Goal: Task Accomplishment & Management: Manage account settings

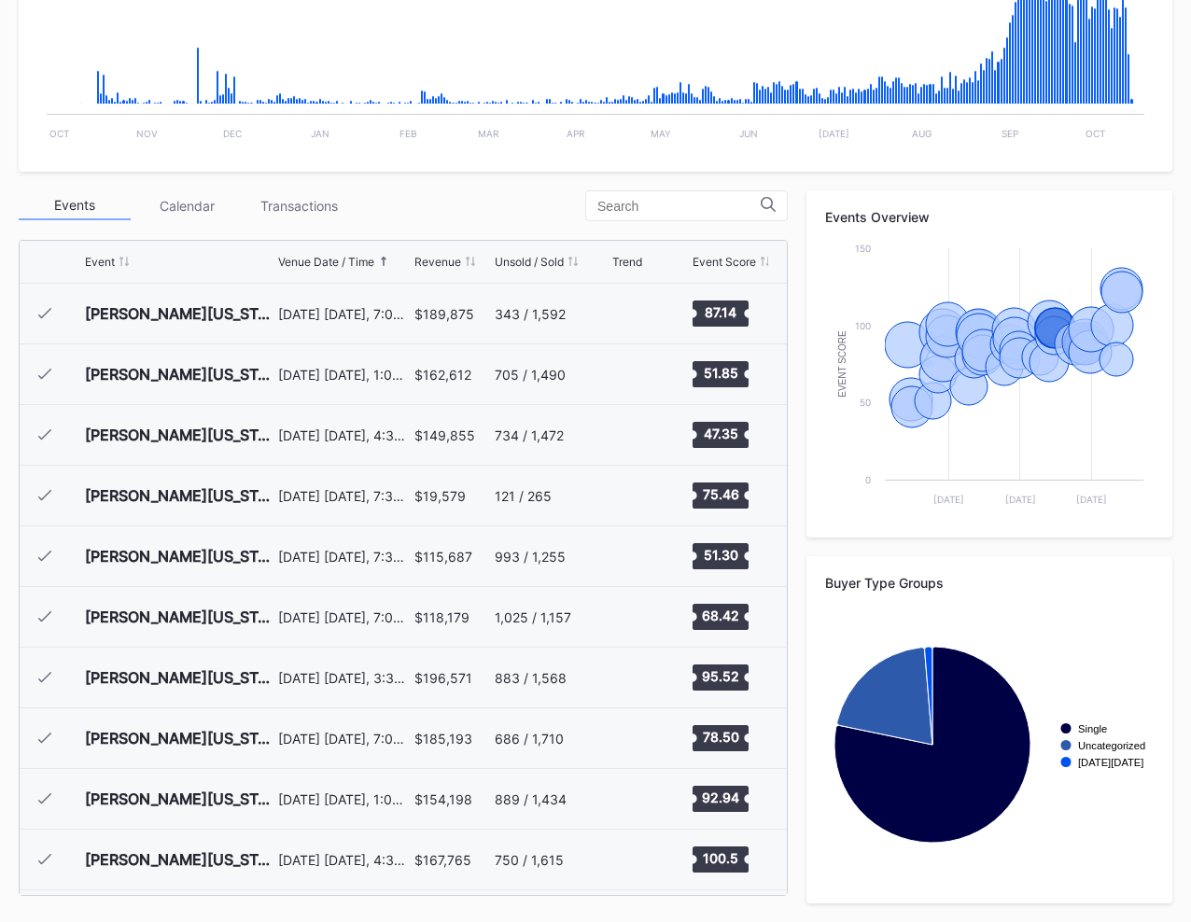
scroll to position [1633, 0]
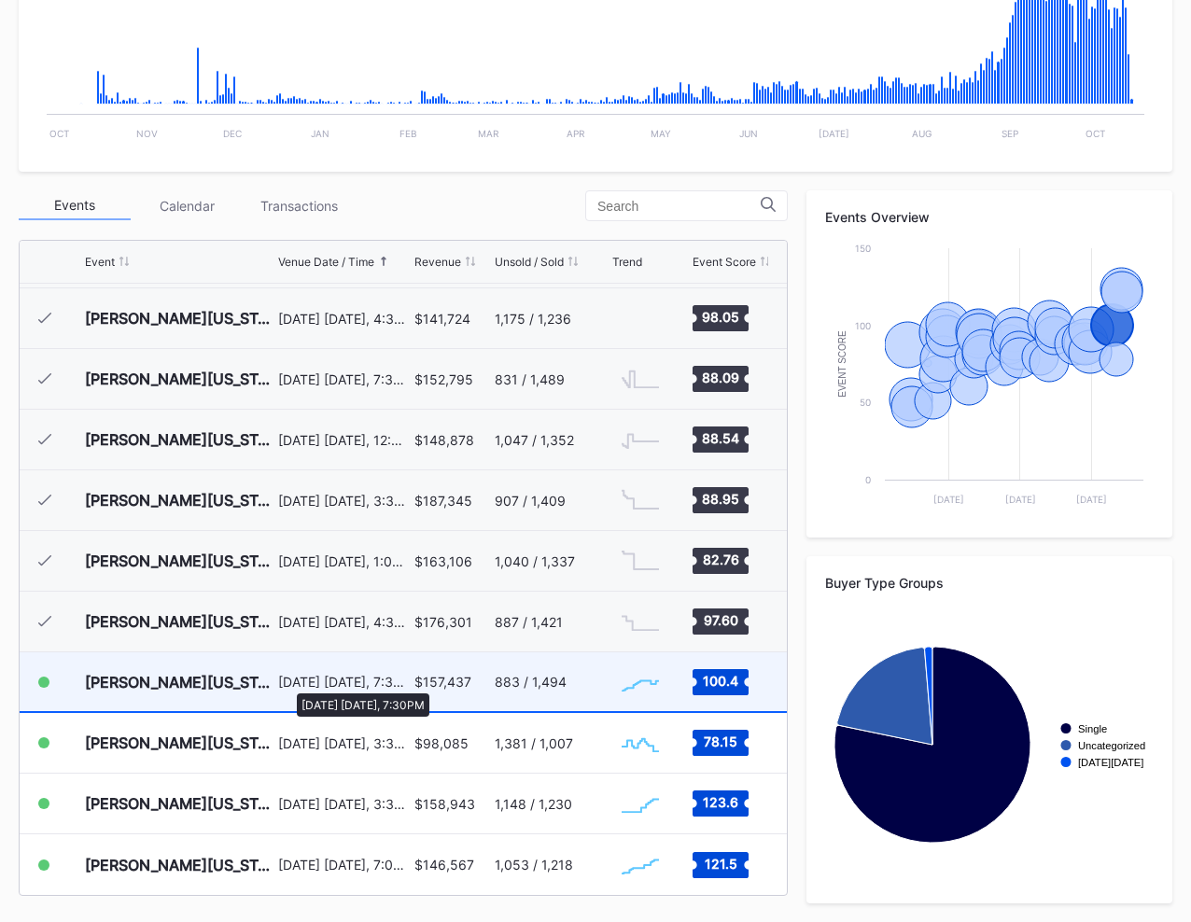
click at [287, 684] on div "[DATE] [DATE], 7:30PM" at bounding box center [344, 682] width 132 height 16
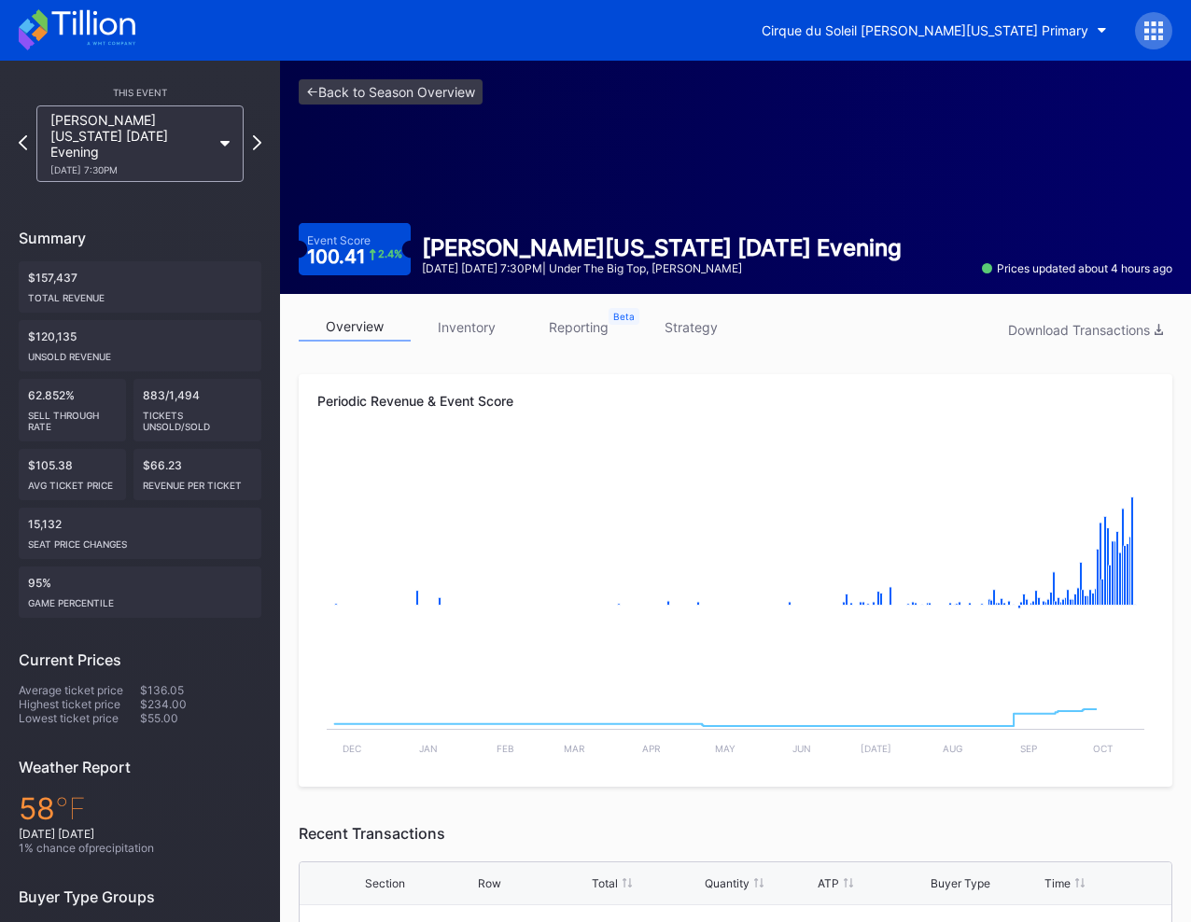
click at [463, 329] on link "inventory" at bounding box center [467, 327] width 112 height 29
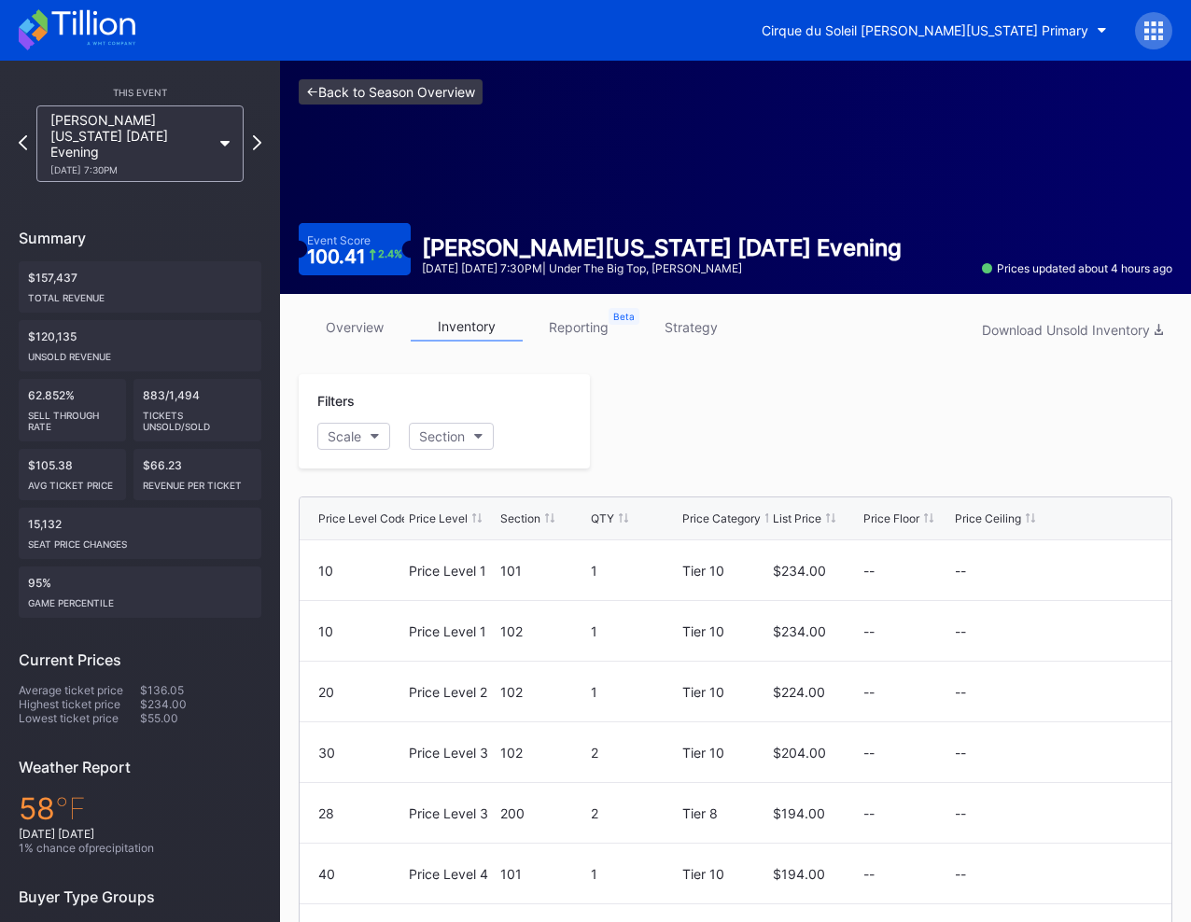
click at [342, 91] on link "<- Back to Season Overview" at bounding box center [391, 91] width 184 height 25
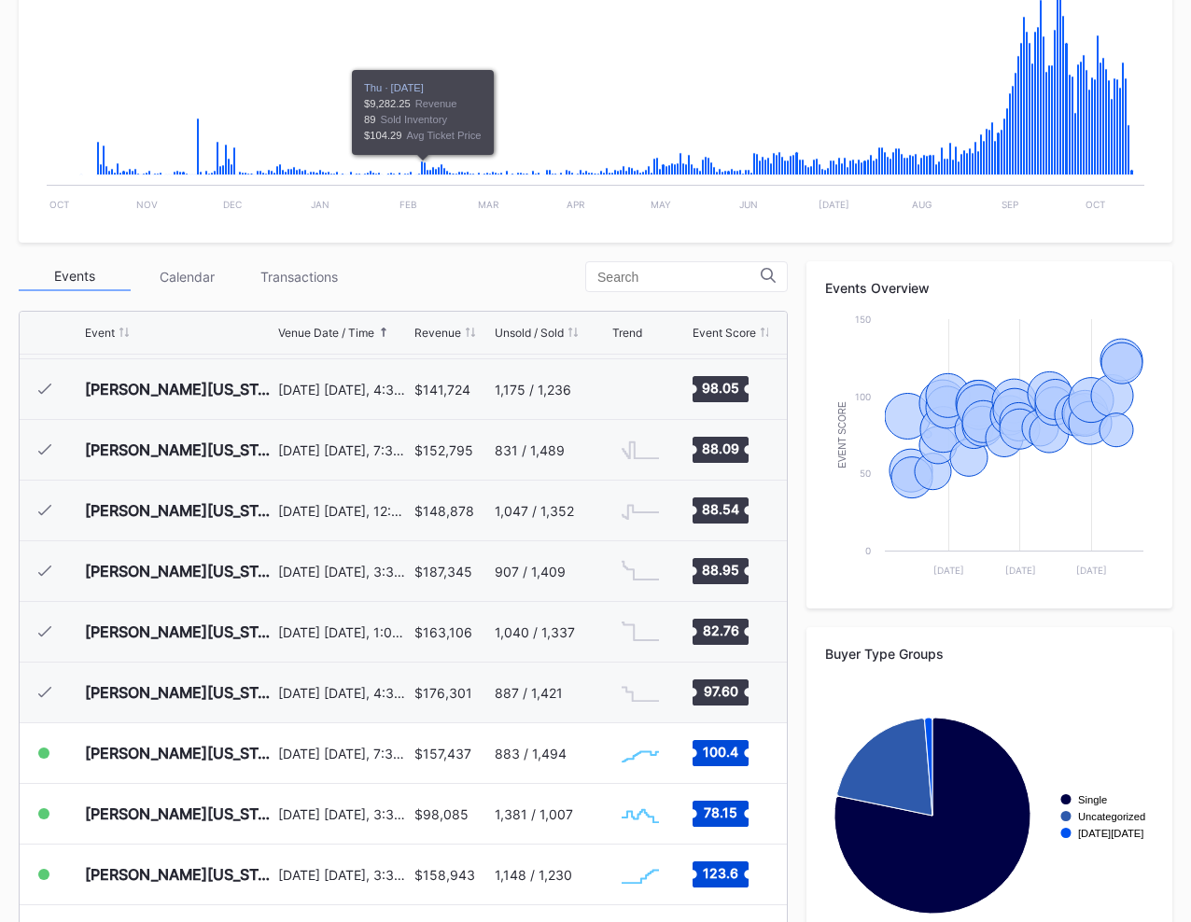
scroll to position [489, 0]
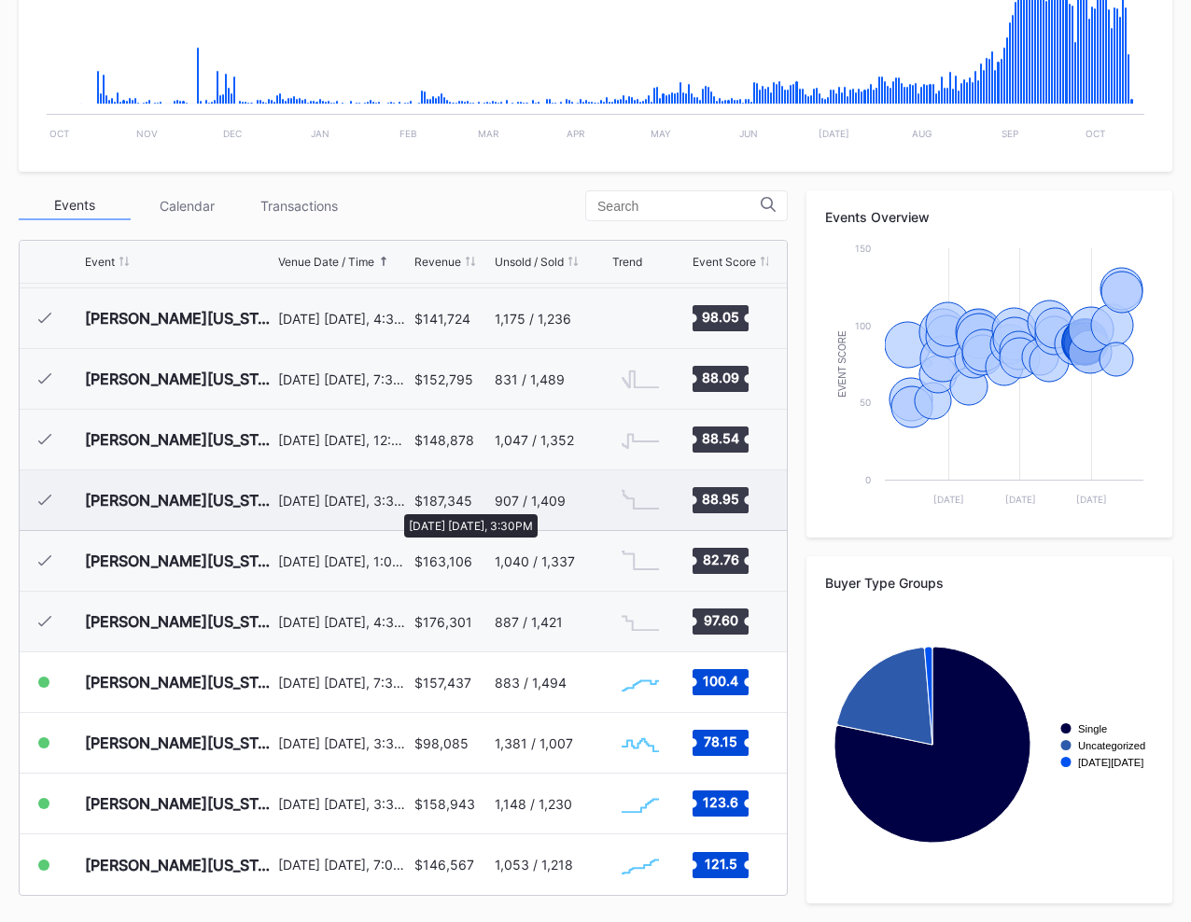
click at [395, 505] on div "[DATE] [DATE], 3:30PM" at bounding box center [344, 501] width 132 height 16
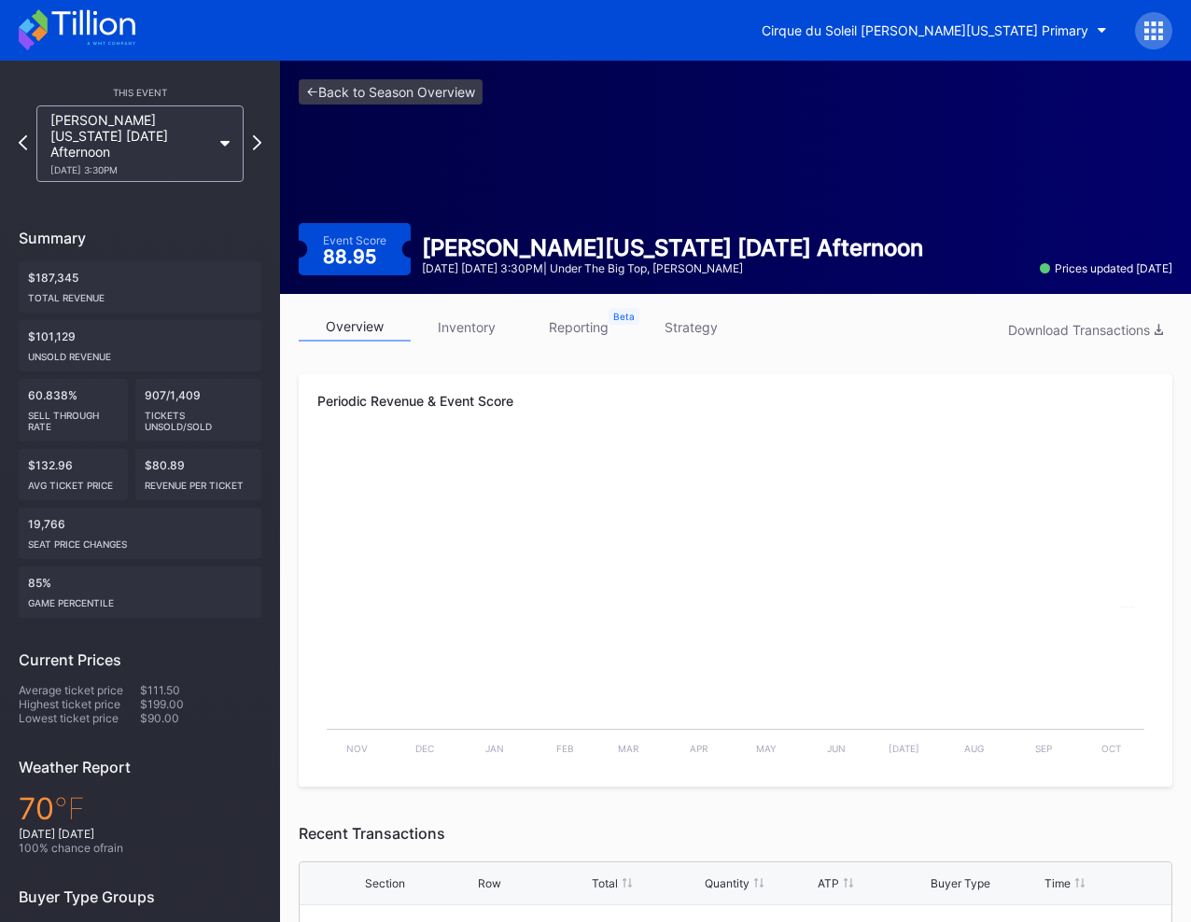
click at [446, 326] on link "inventory" at bounding box center [467, 327] width 112 height 29
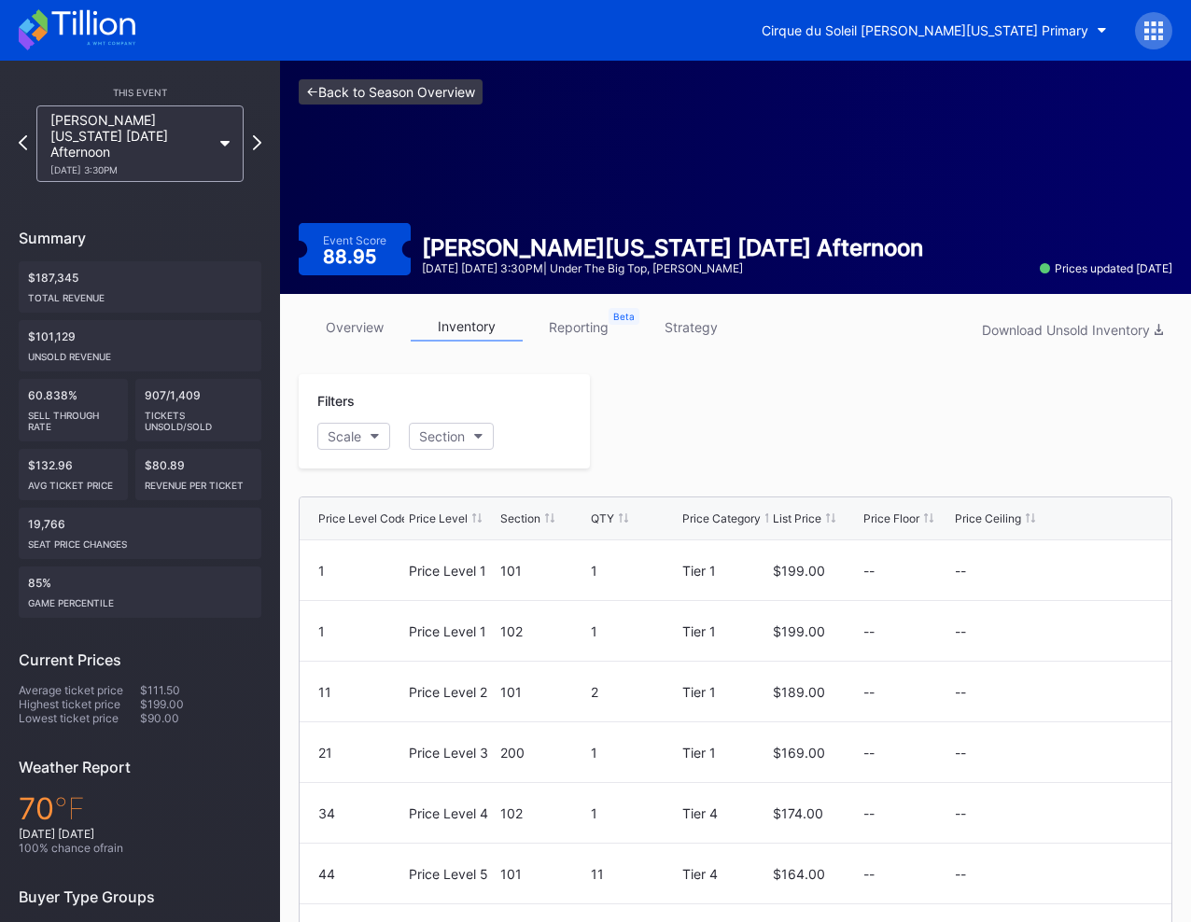
click at [385, 90] on link "<- Back to Season Overview" at bounding box center [391, 91] width 184 height 25
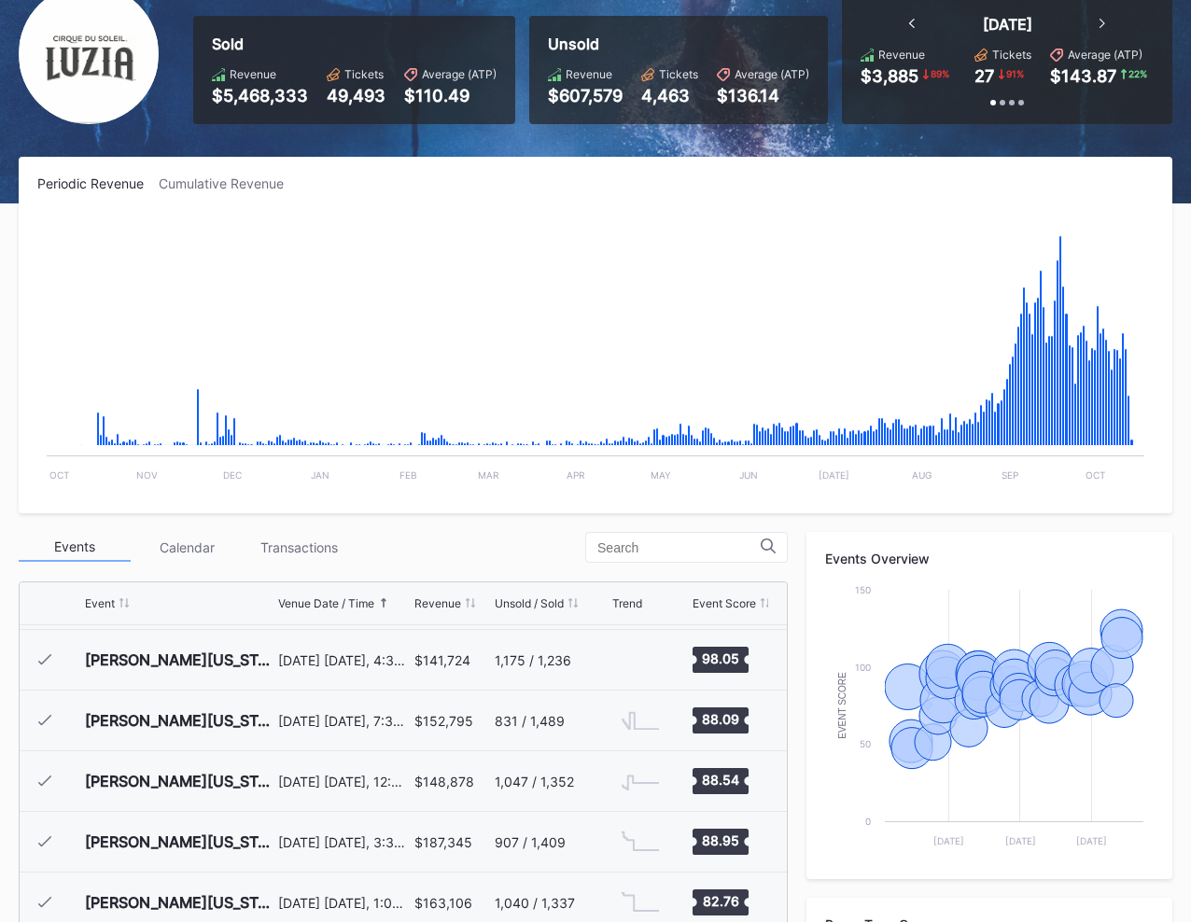
scroll to position [489, 0]
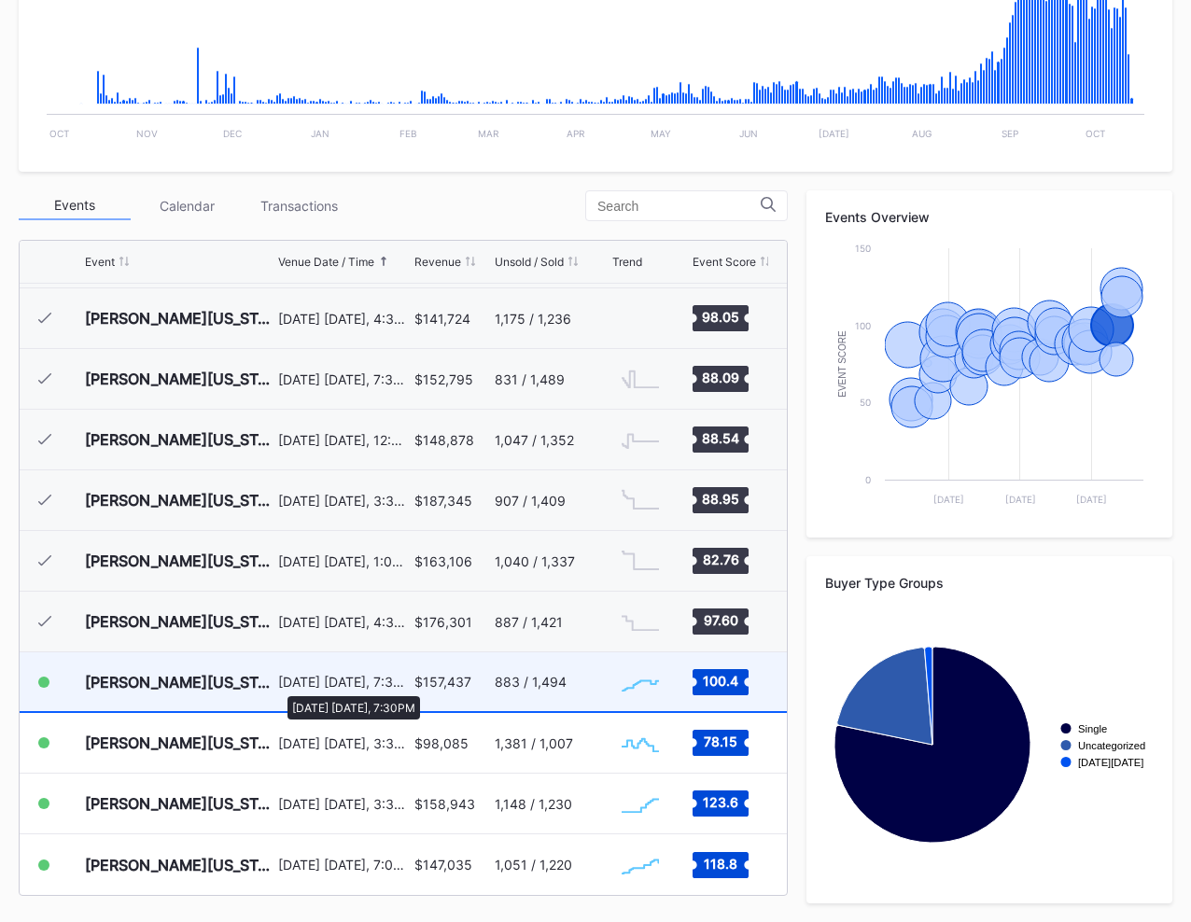
click at [279, 687] on div "[DATE] [DATE], 7:30PM" at bounding box center [344, 682] width 132 height 16
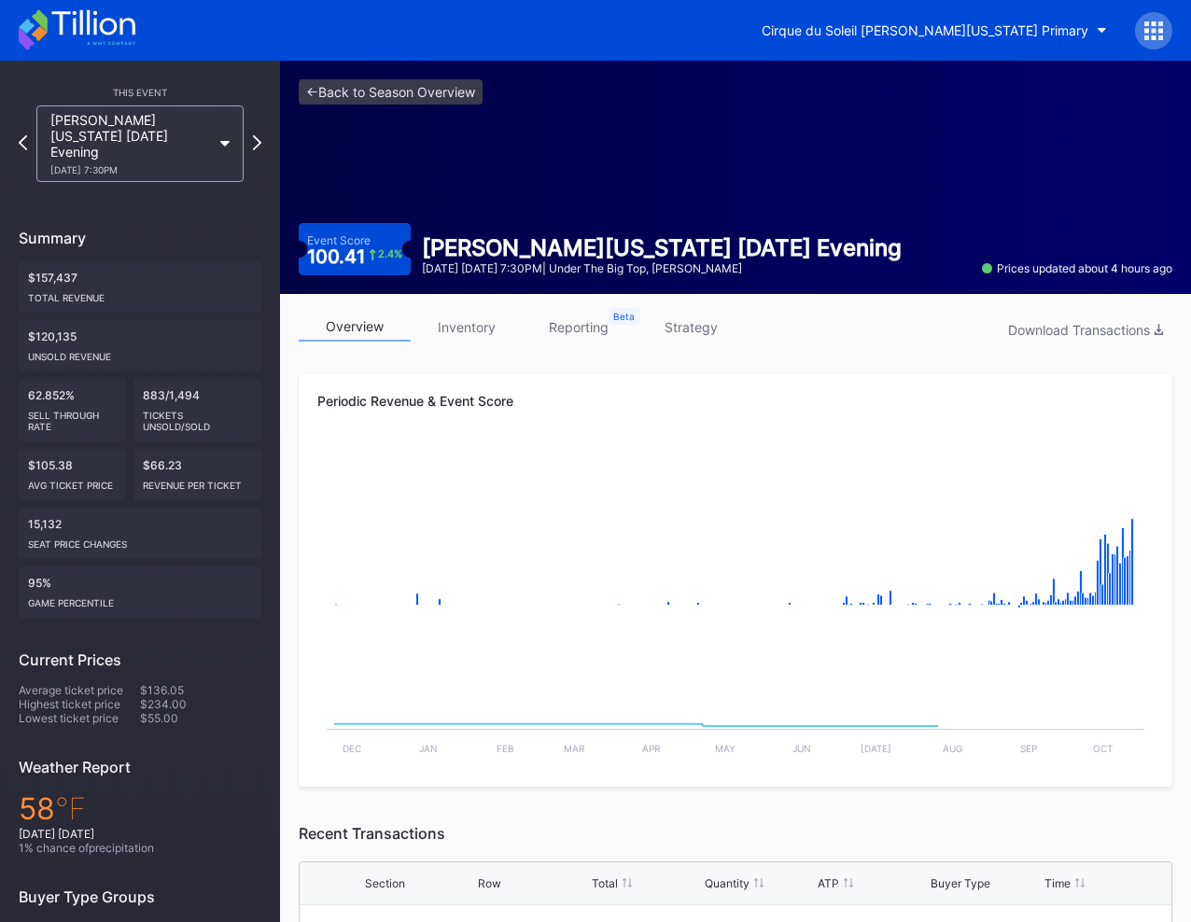
click at [469, 346] on div "overview inventory reporting strategy Download Transactions" at bounding box center [736, 332] width 874 height 38
click at [487, 308] on div "overview inventory reporting strategy Download Transactions Periodic Revenue & …" at bounding box center [735, 844] width 911 height 1101
click at [467, 343] on div "overview inventory reporting strategy Download Transactions" at bounding box center [736, 332] width 874 height 38
click at [467, 307] on div "overview inventory reporting strategy Download Transactions Periodic Revenue & …" at bounding box center [735, 844] width 911 height 1101
click at [467, 317] on link "inventory" at bounding box center [467, 327] width 112 height 29
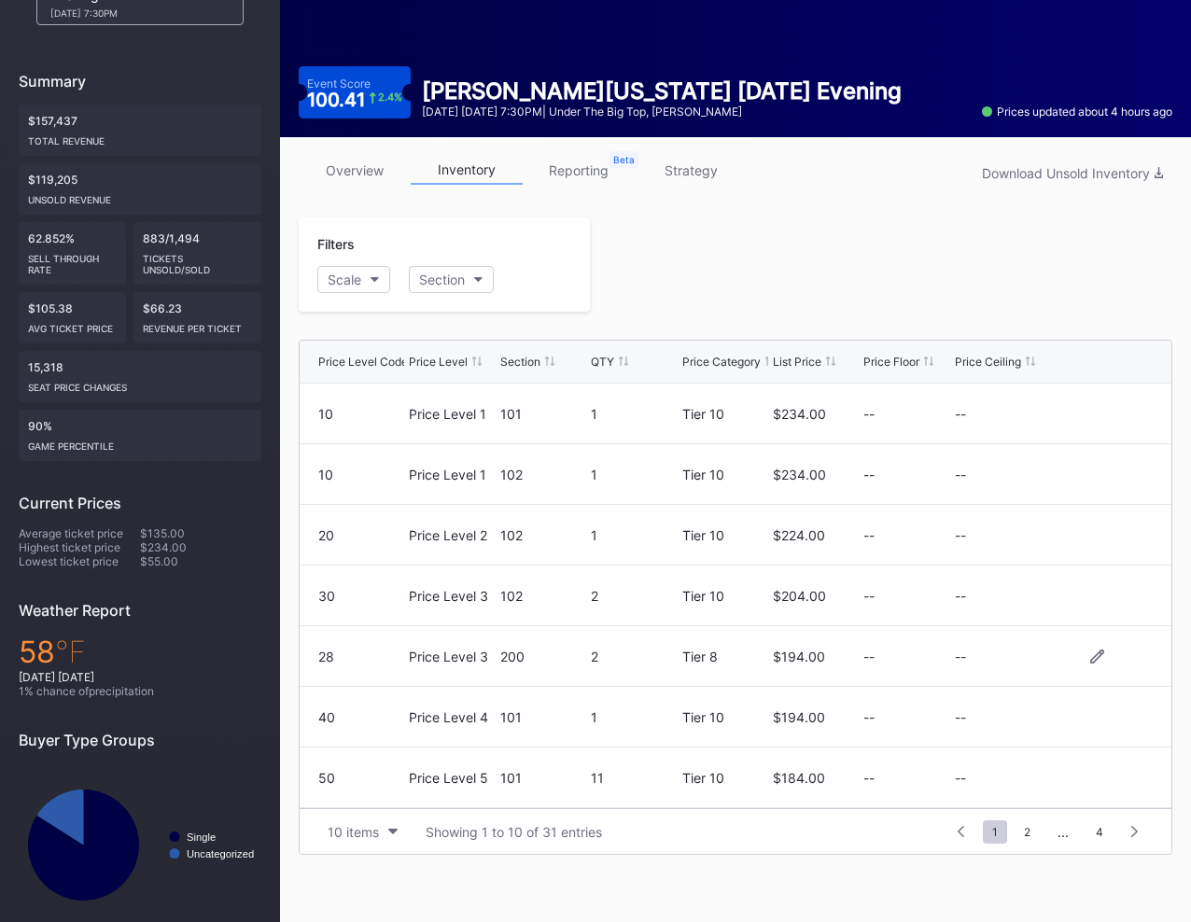
scroll to position [182, 0]
click at [381, 813] on div "10 items Showing 1 to 10 of 31 entries 1 ... -1 0 1 2 3 ... 4" at bounding box center [736, 831] width 872 height 46
click at [381, 827] on button "10 items" at bounding box center [362, 831] width 89 height 25
click at [363, 792] on div "200 items" at bounding box center [362, 784] width 89 height 35
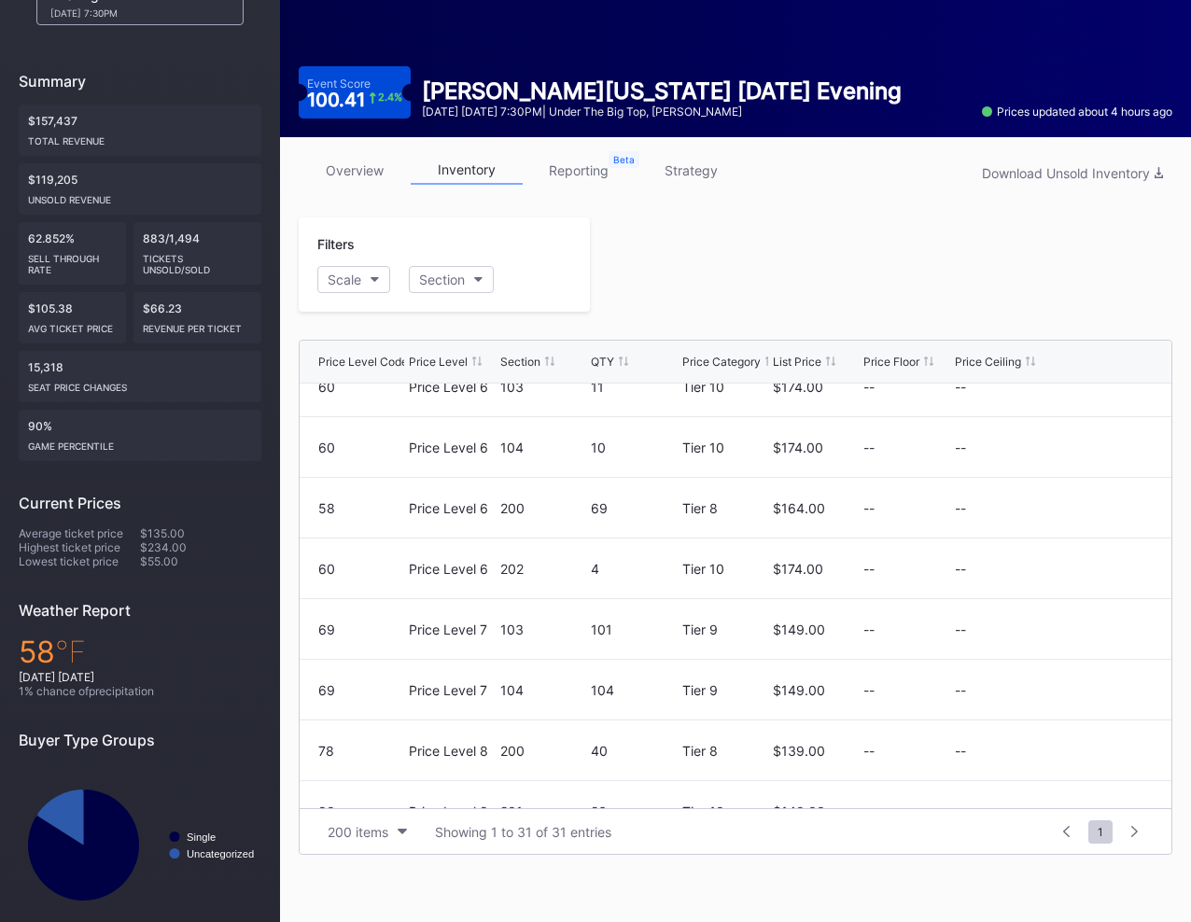
scroll to position [643, 0]
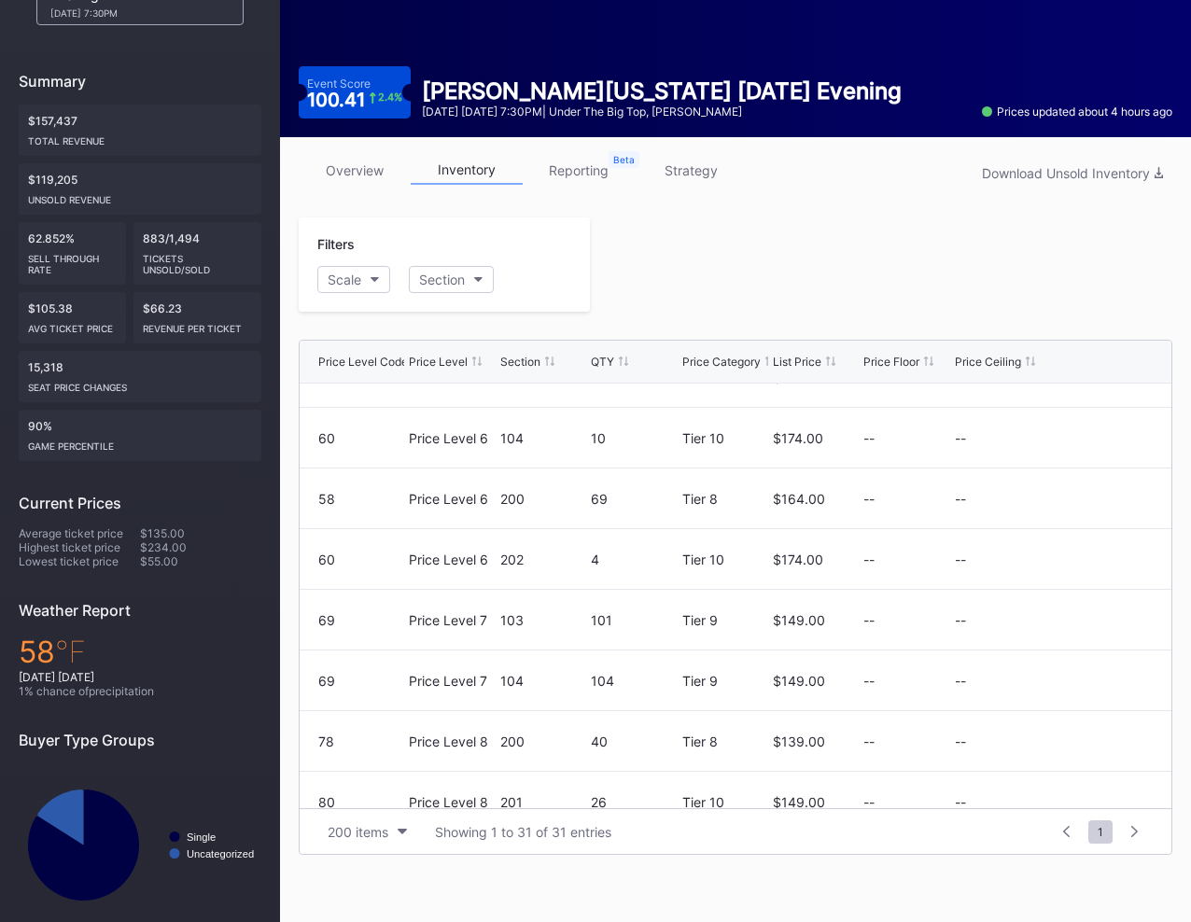
click at [639, 222] on div at bounding box center [881, 264] width 582 height 94
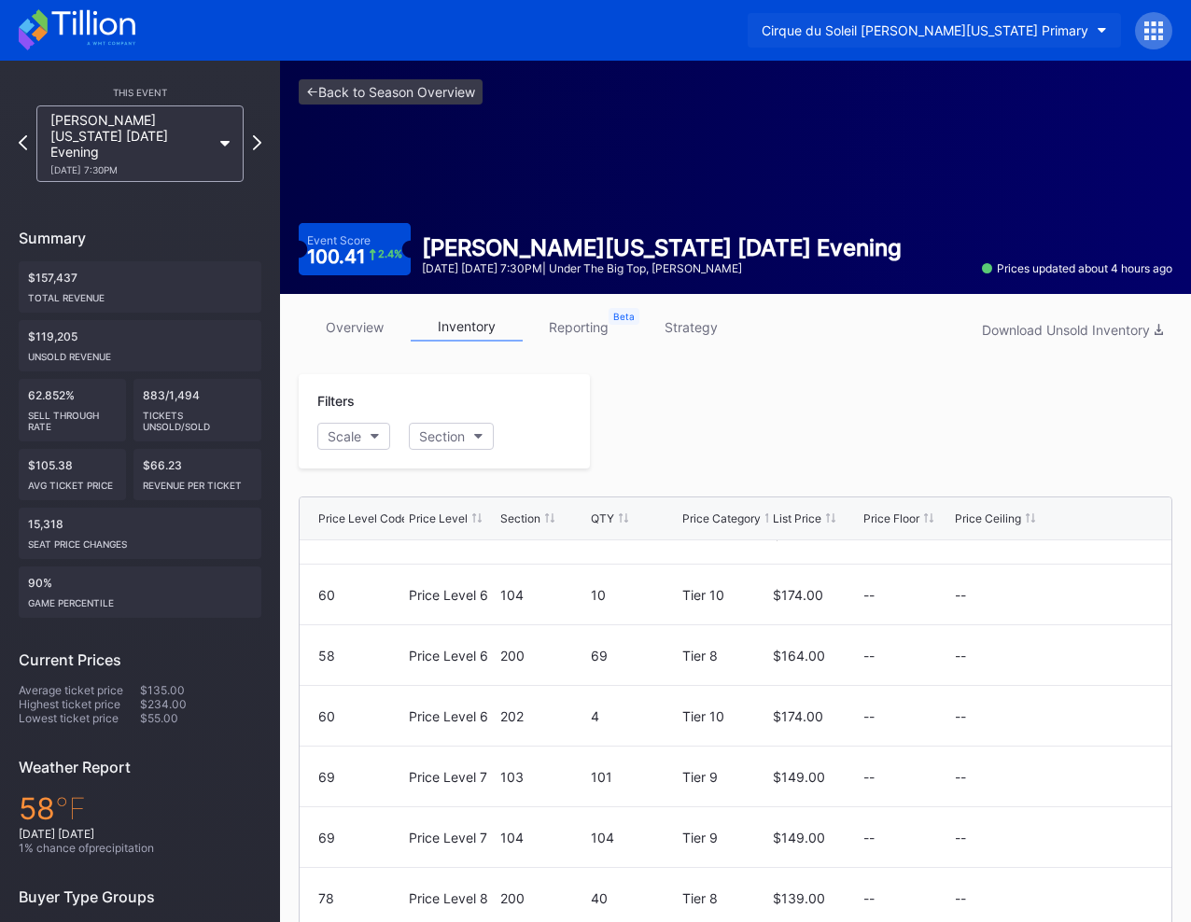
click at [1001, 34] on div "Cirque du Soleil [PERSON_NAME][US_STATE] Primary" at bounding box center [925, 30] width 327 height 16
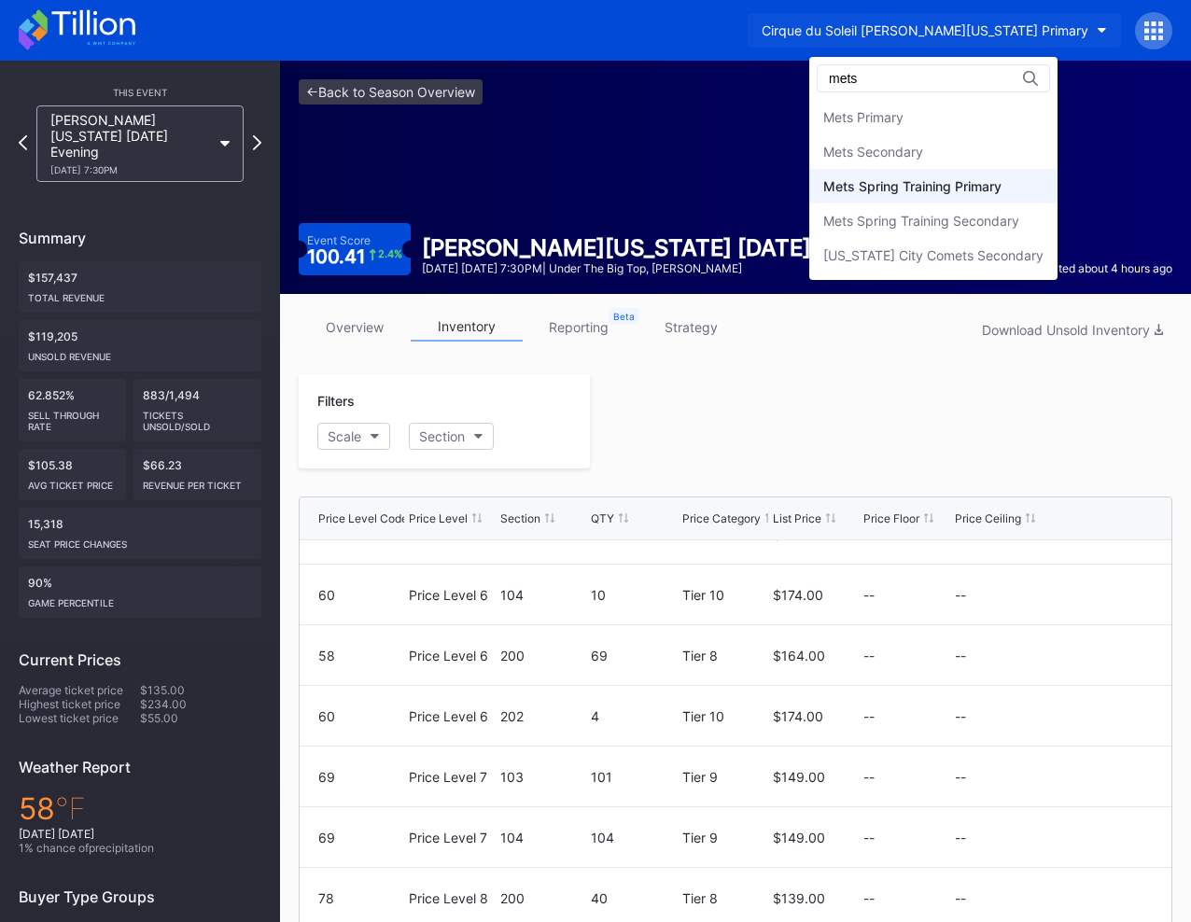
type input "mets"
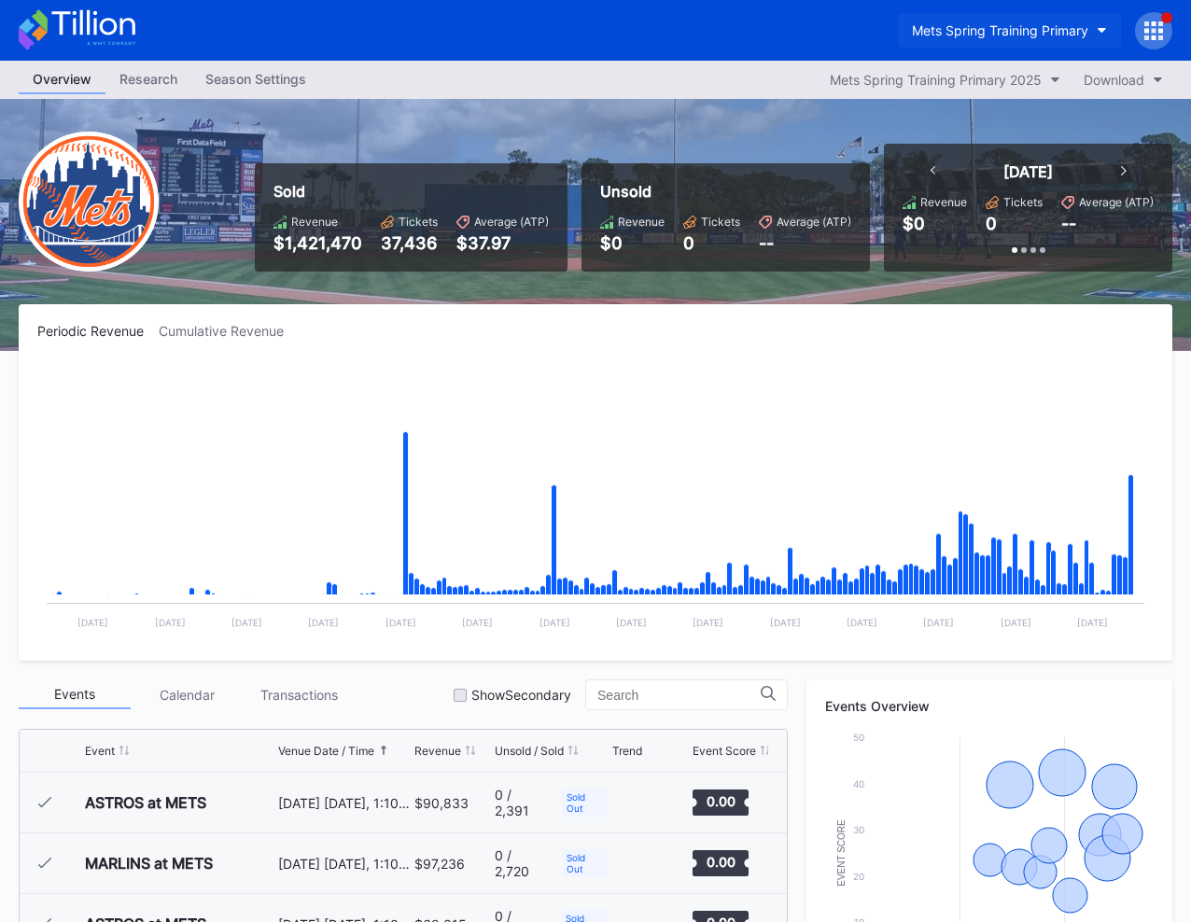
click at [990, 18] on button "Mets Spring Training Primary" at bounding box center [1009, 30] width 223 height 35
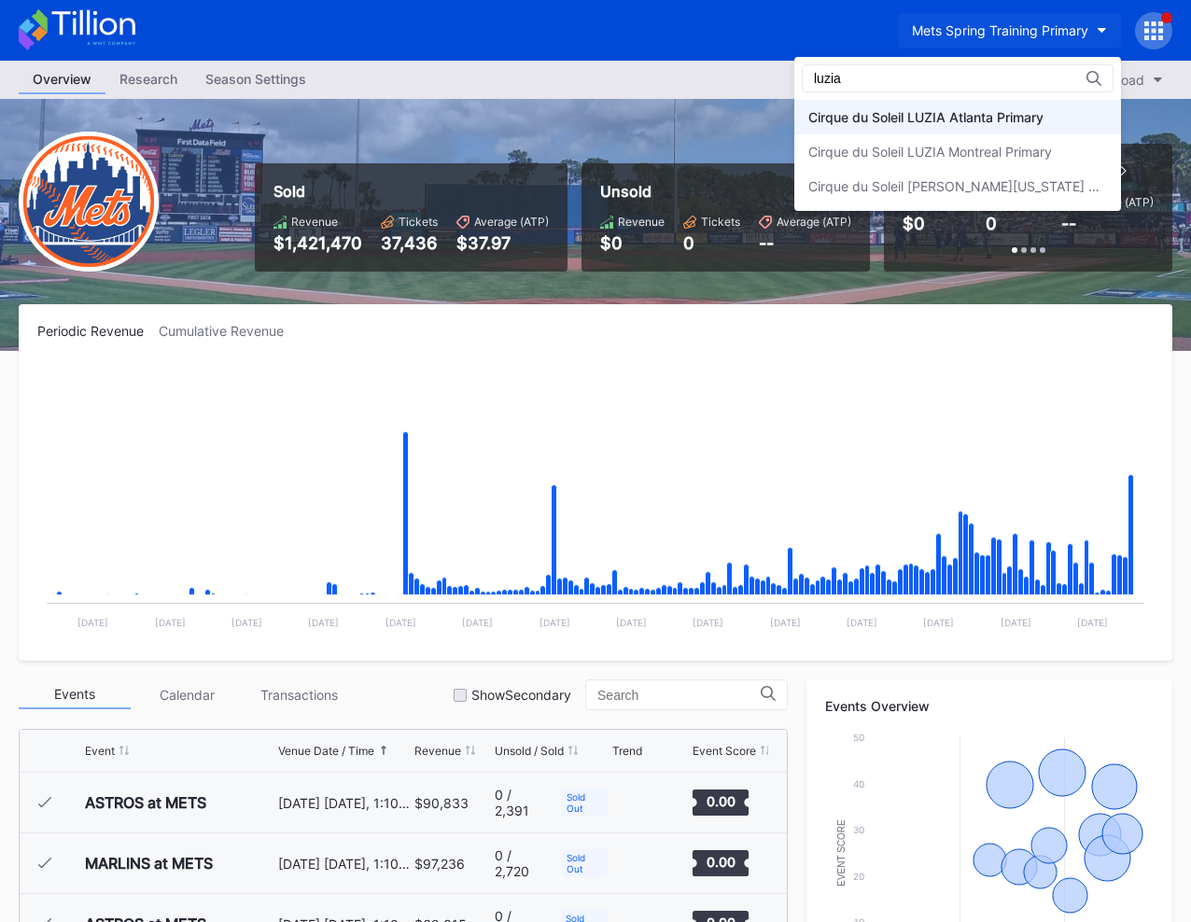
type input "luzia"
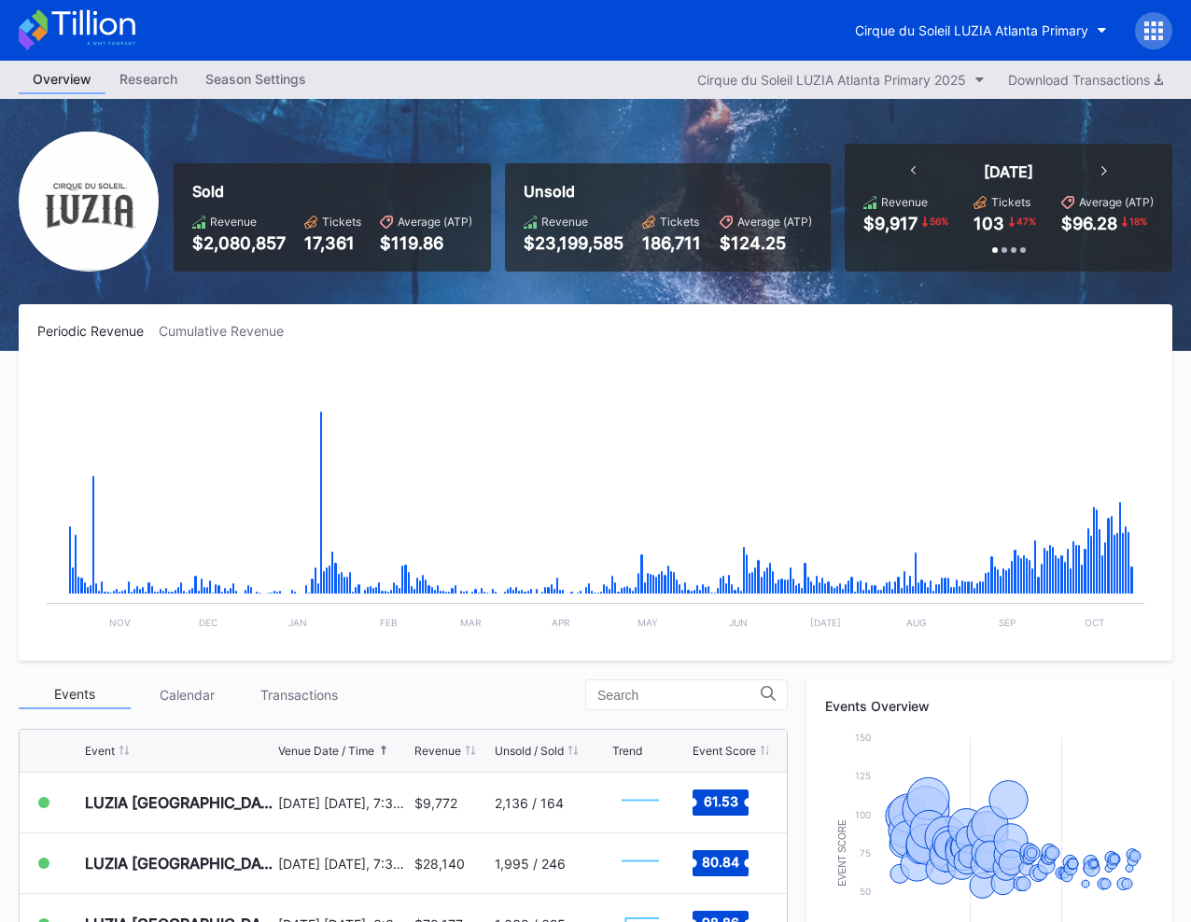
click at [593, 136] on div "Sold Revenue $2,080,857 Tickets 17,361 Average (ATP) $119.86 Unsold Revenue $23…" at bounding box center [595, 225] width 1191 height 252
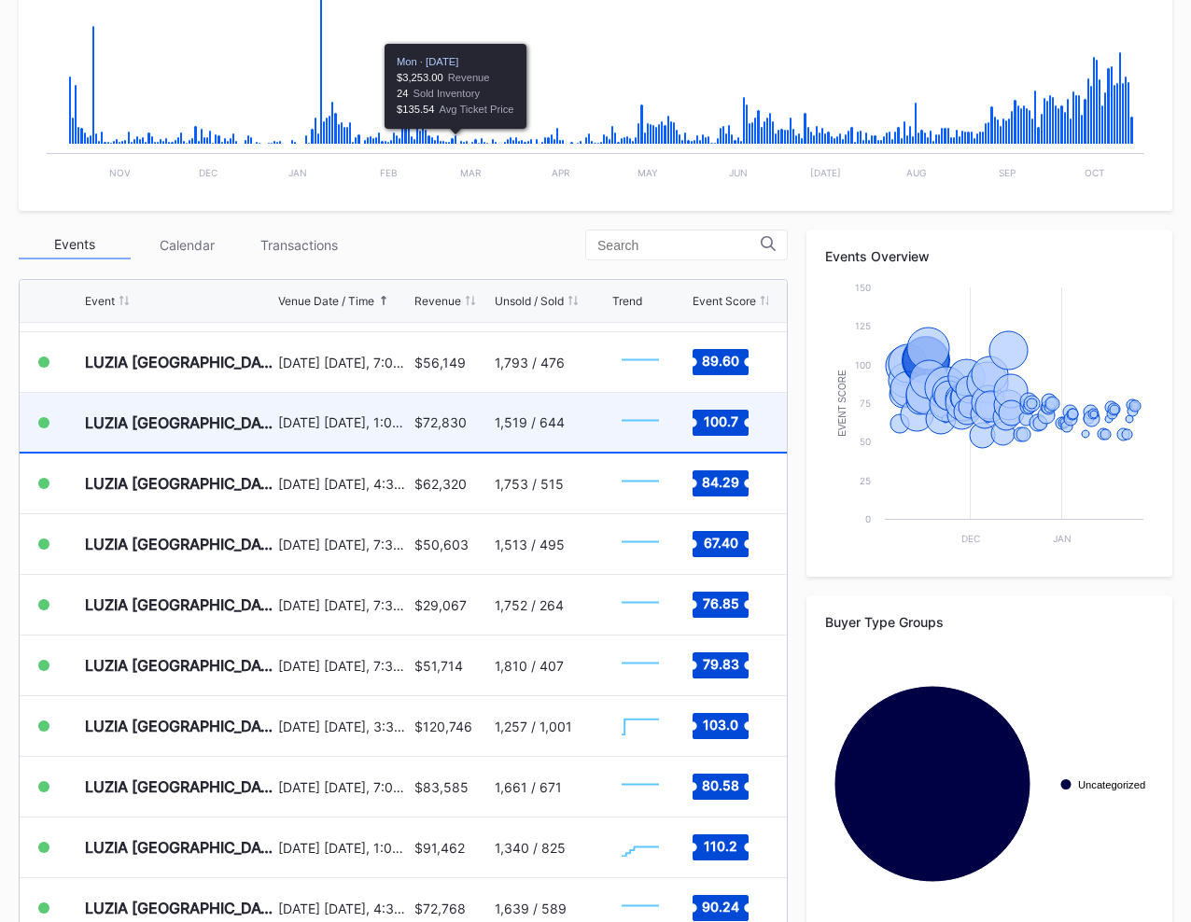
scroll to position [489, 0]
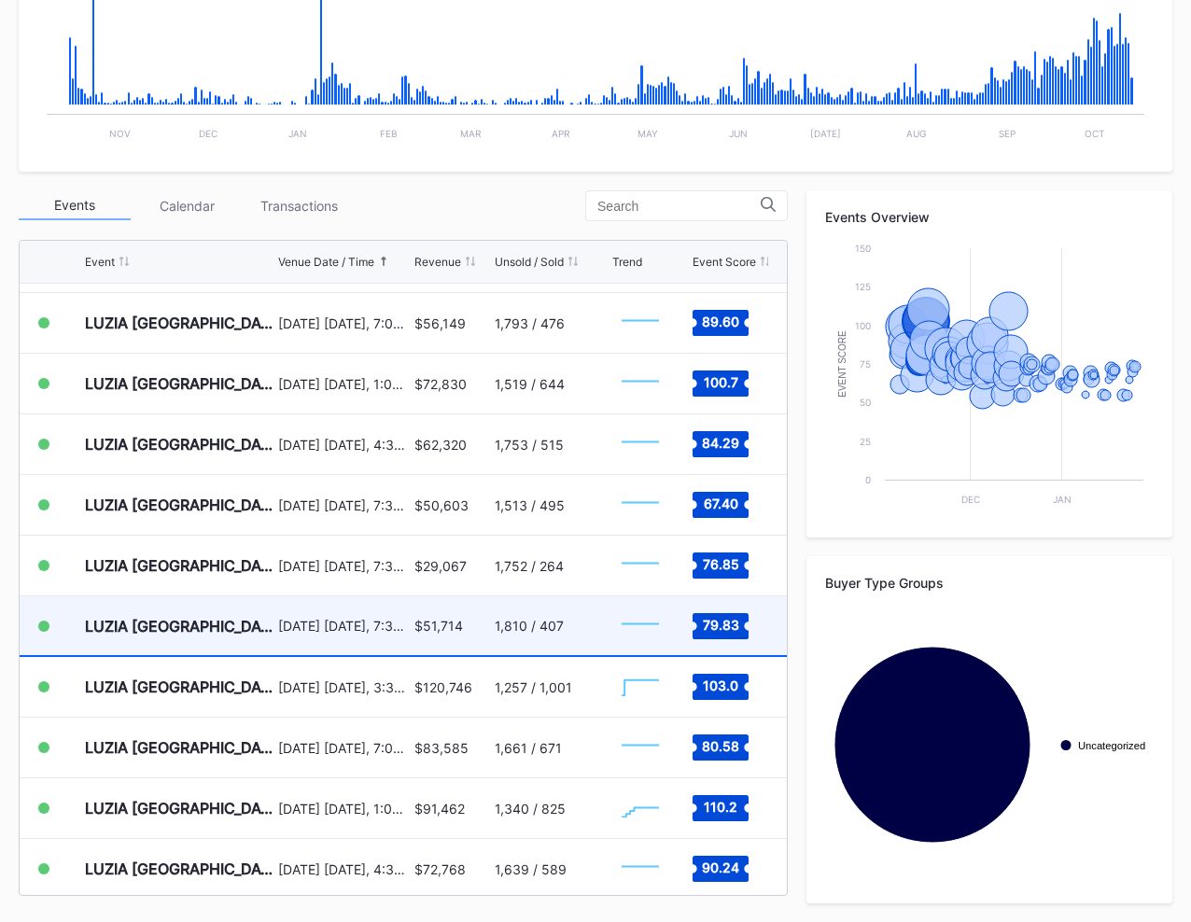
click at [432, 651] on div "$51,714" at bounding box center [452, 625] width 76 height 59
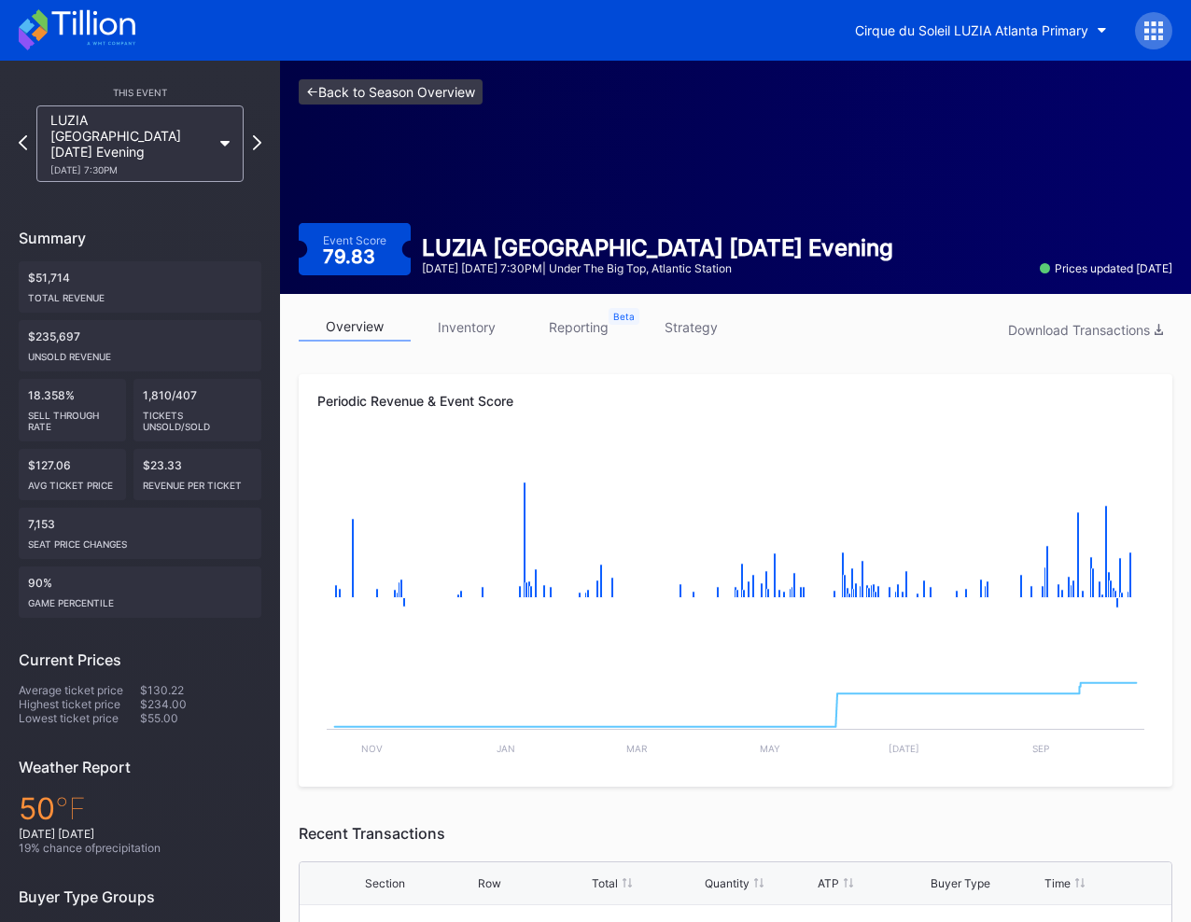
click at [375, 95] on link "<- Back to Season Overview" at bounding box center [391, 91] width 184 height 25
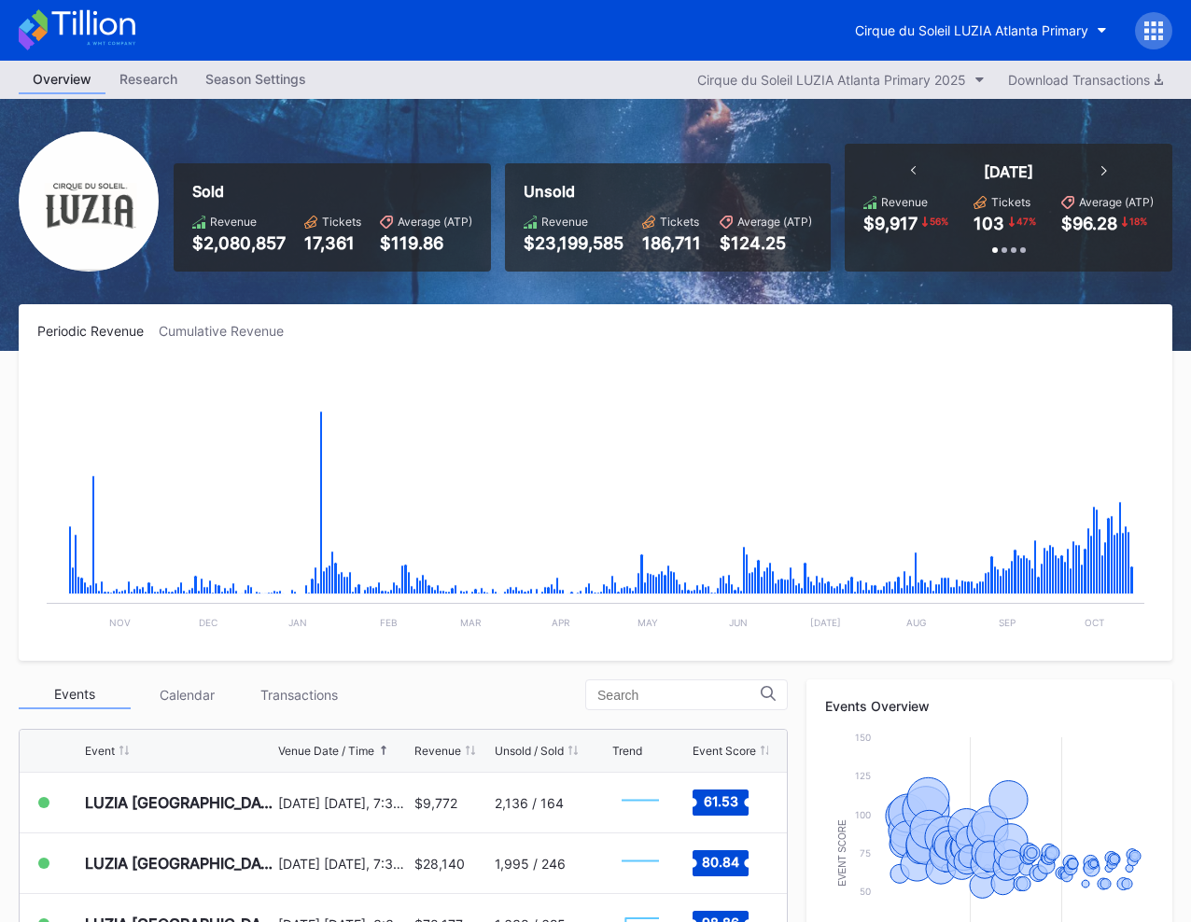
click at [1141, 35] on div at bounding box center [1153, 30] width 37 height 37
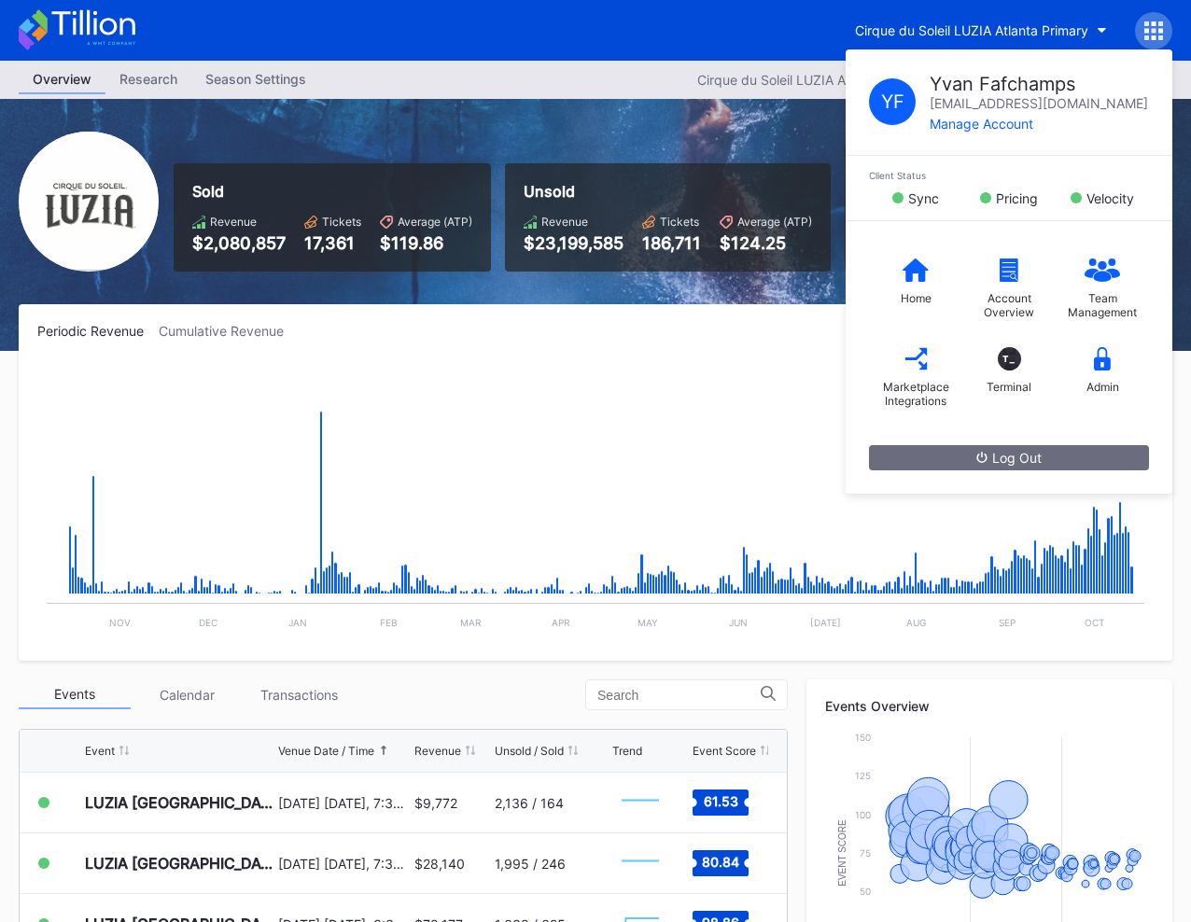
click at [1141, 35] on div "Y F [PERSON_NAME] [PERSON_NAME][EMAIL_ADDRESS][DOMAIN_NAME] Manage Account Clie…" at bounding box center [1153, 30] width 37 height 37
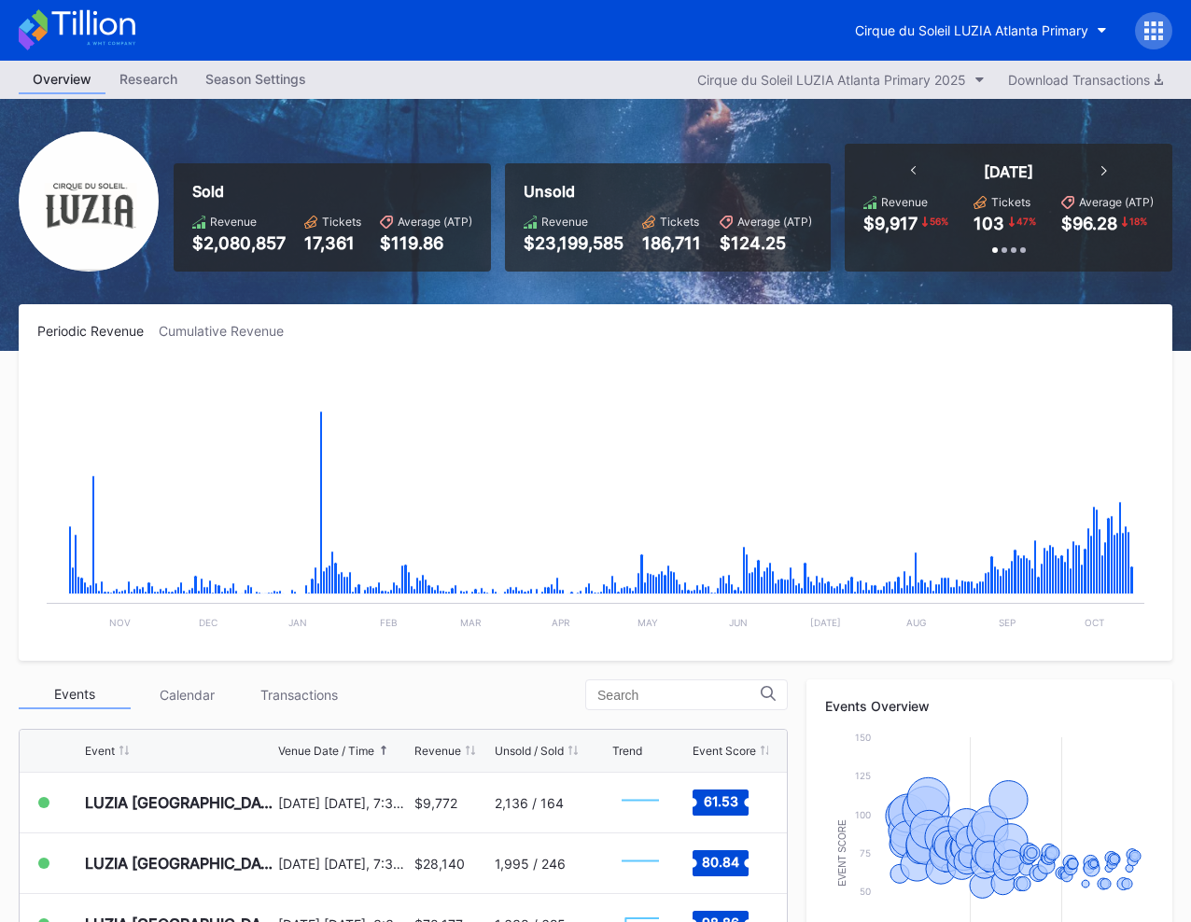
click at [1141, 36] on div at bounding box center [1153, 30] width 37 height 37
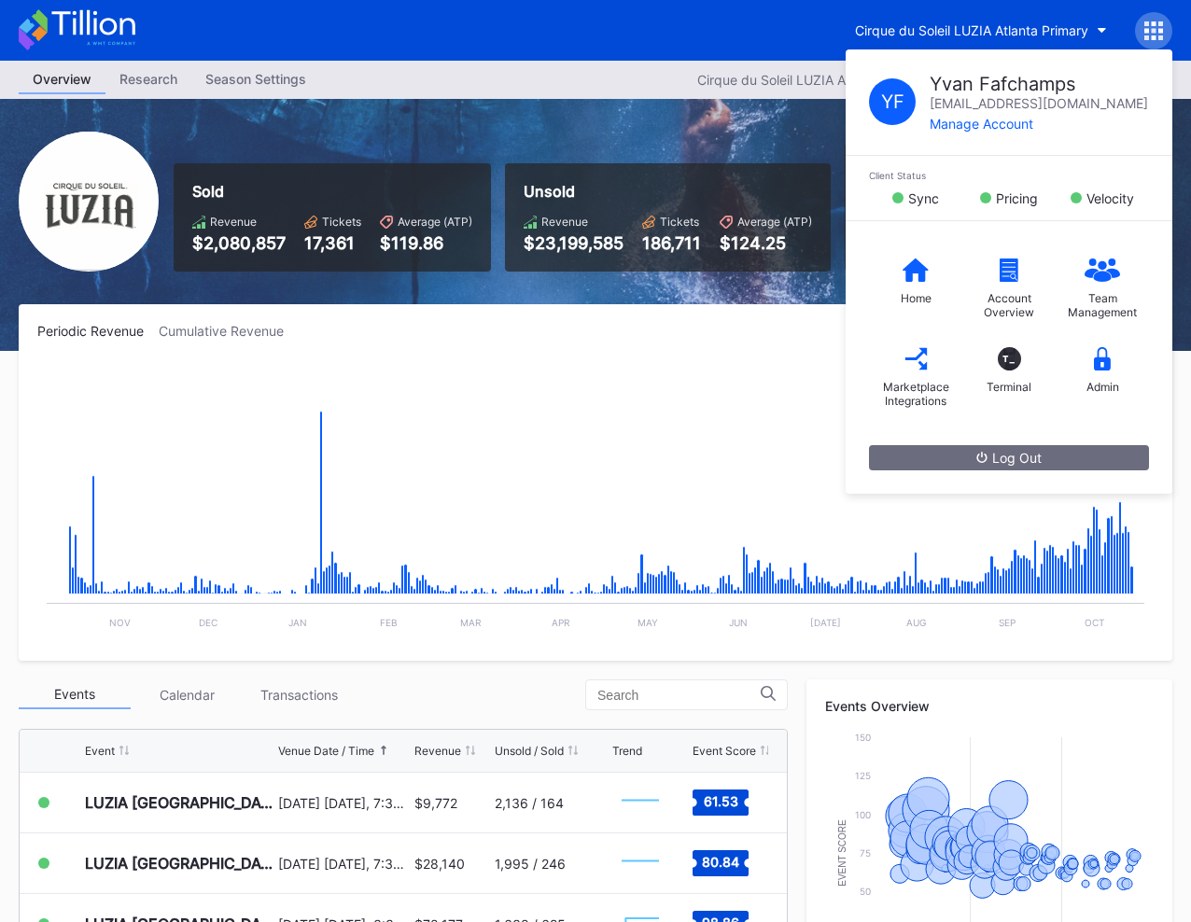
click at [1141, 36] on div "Y F [PERSON_NAME] [PERSON_NAME][EMAIL_ADDRESS][DOMAIN_NAME] Manage Account Clie…" at bounding box center [1153, 30] width 37 height 37
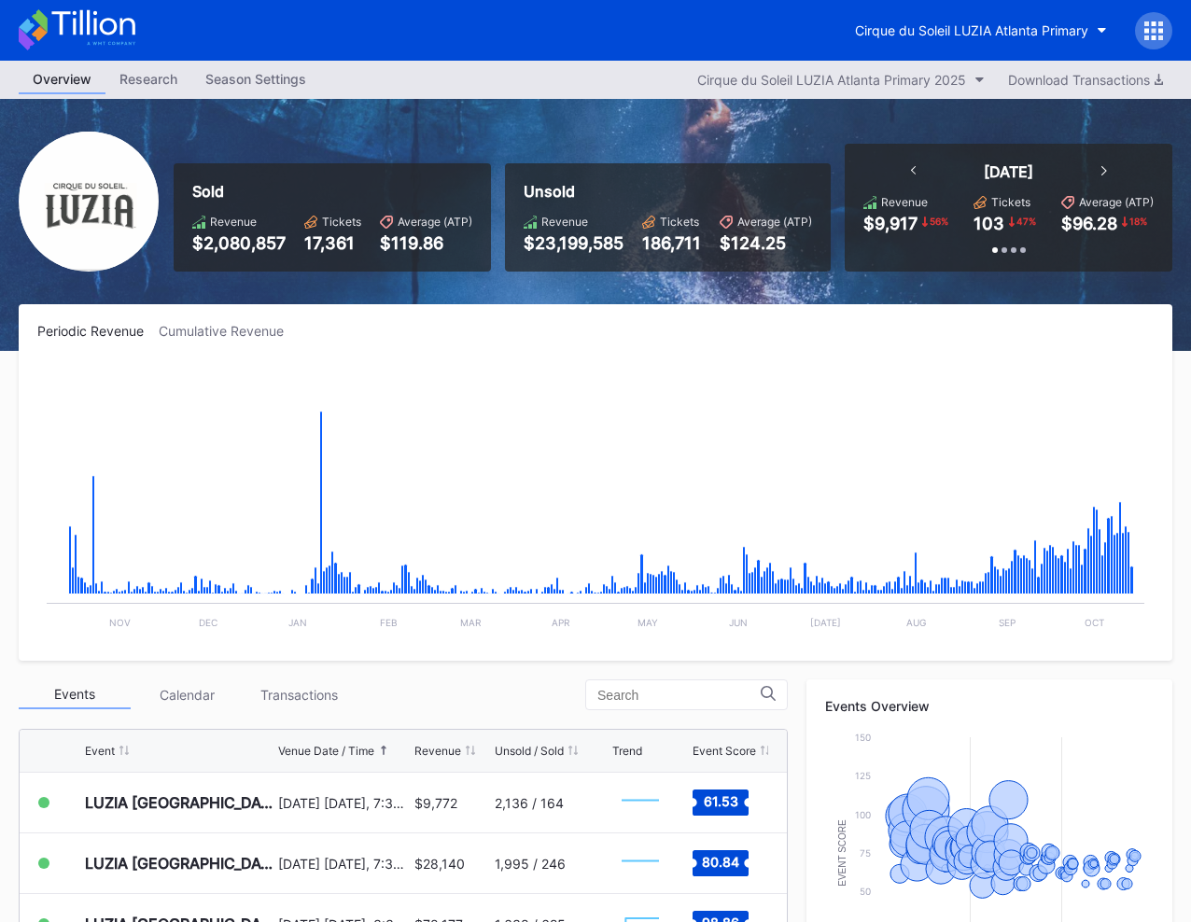
click at [1141, 36] on div at bounding box center [1153, 30] width 37 height 37
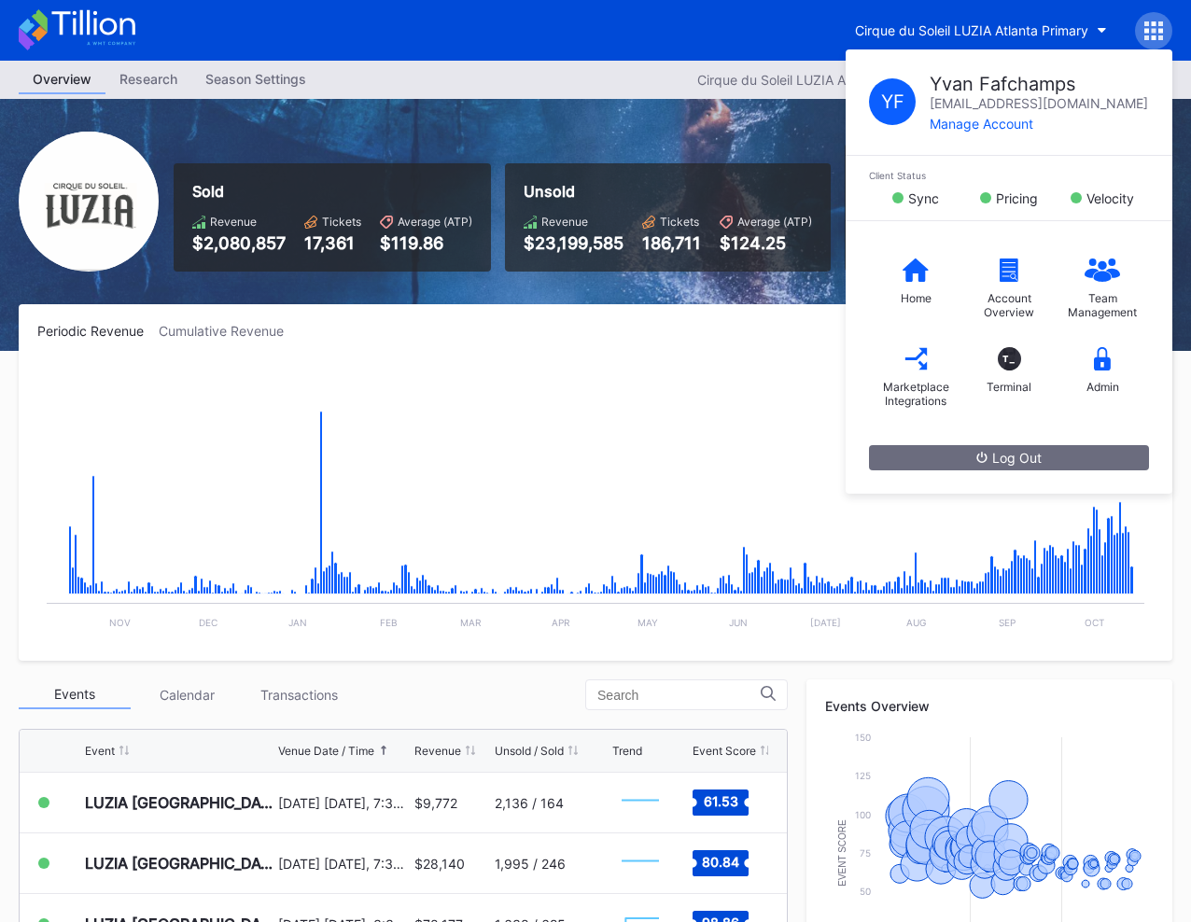
click at [1141, 36] on div "Y F [PERSON_NAME] [PERSON_NAME][EMAIL_ADDRESS][DOMAIN_NAME] Manage Account Clie…" at bounding box center [1153, 30] width 37 height 37
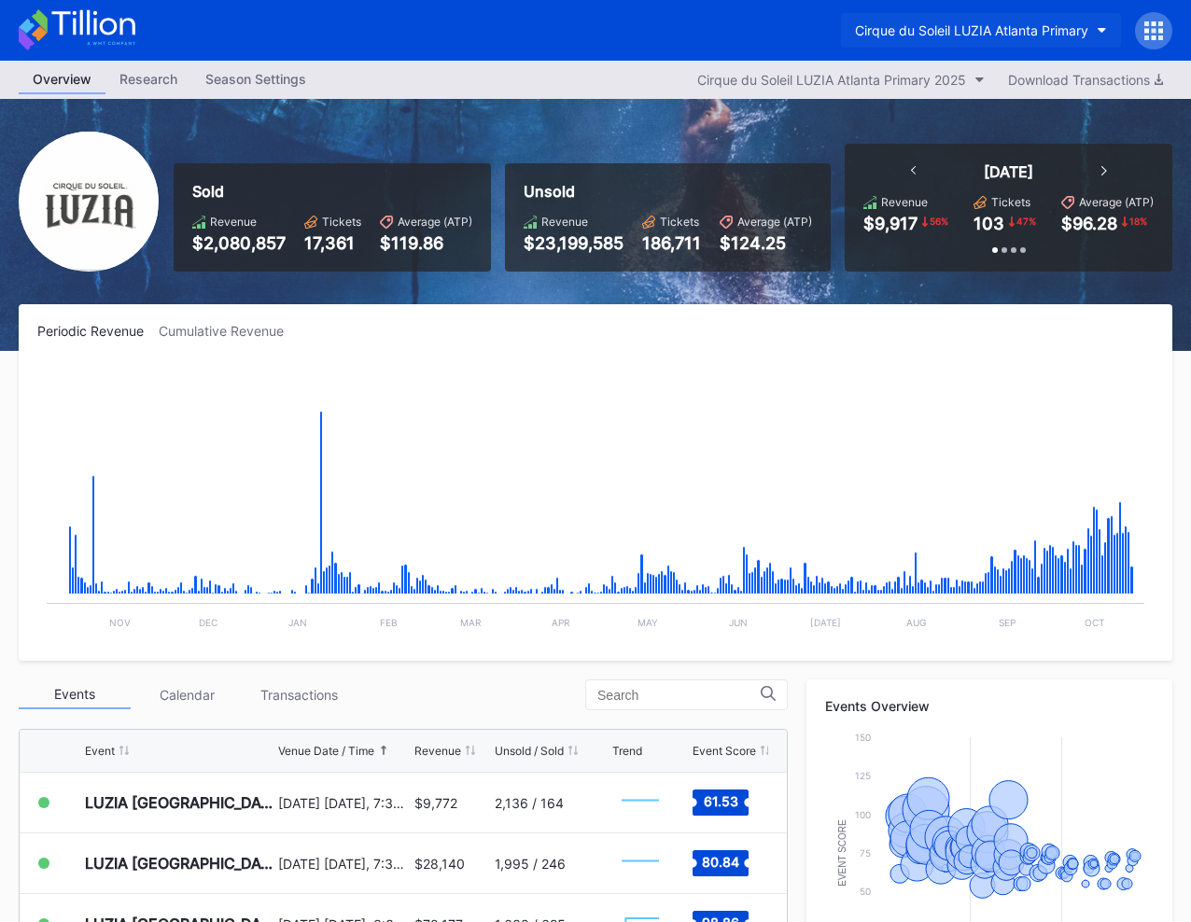
click at [1053, 32] on div "Cirque du Soleil LUZIA Atlanta Primary" at bounding box center [971, 30] width 233 height 16
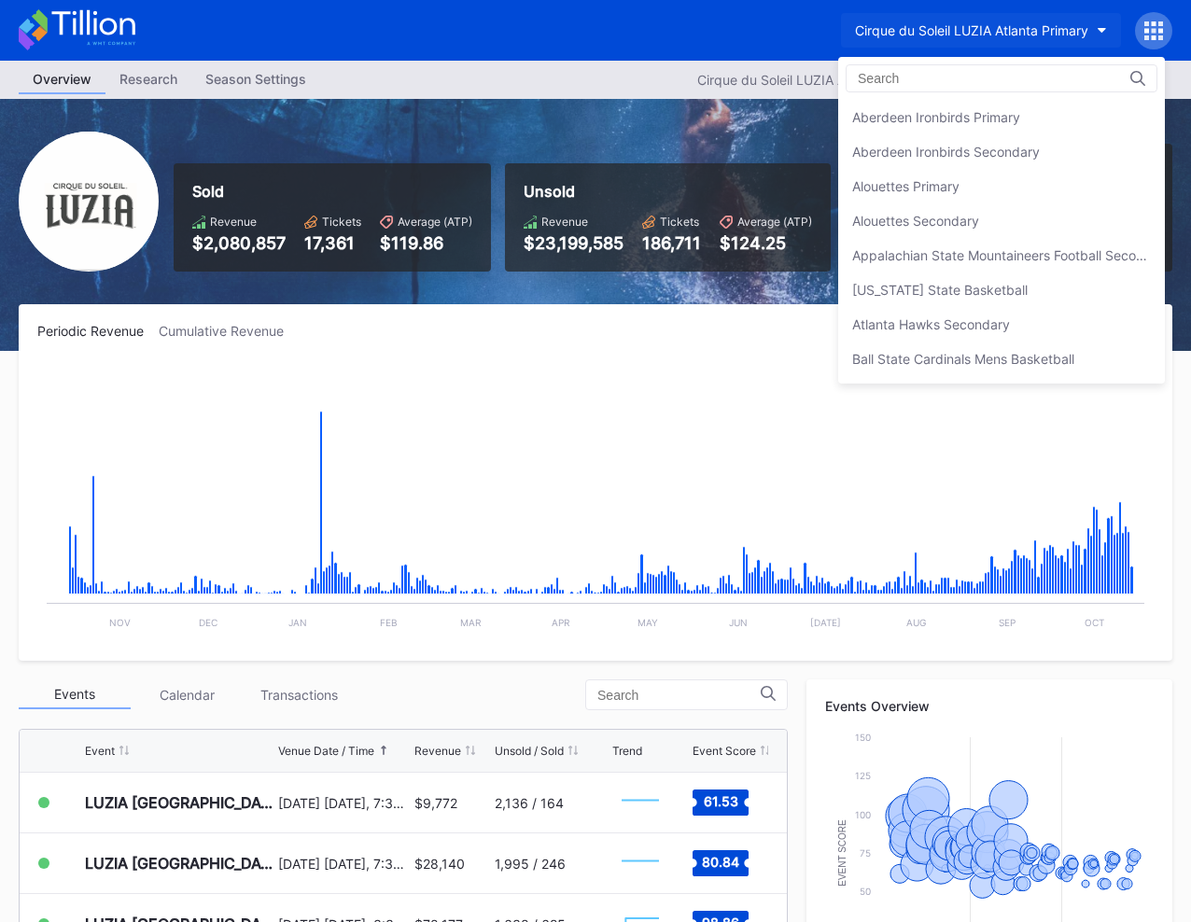
scroll to position [898, 0]
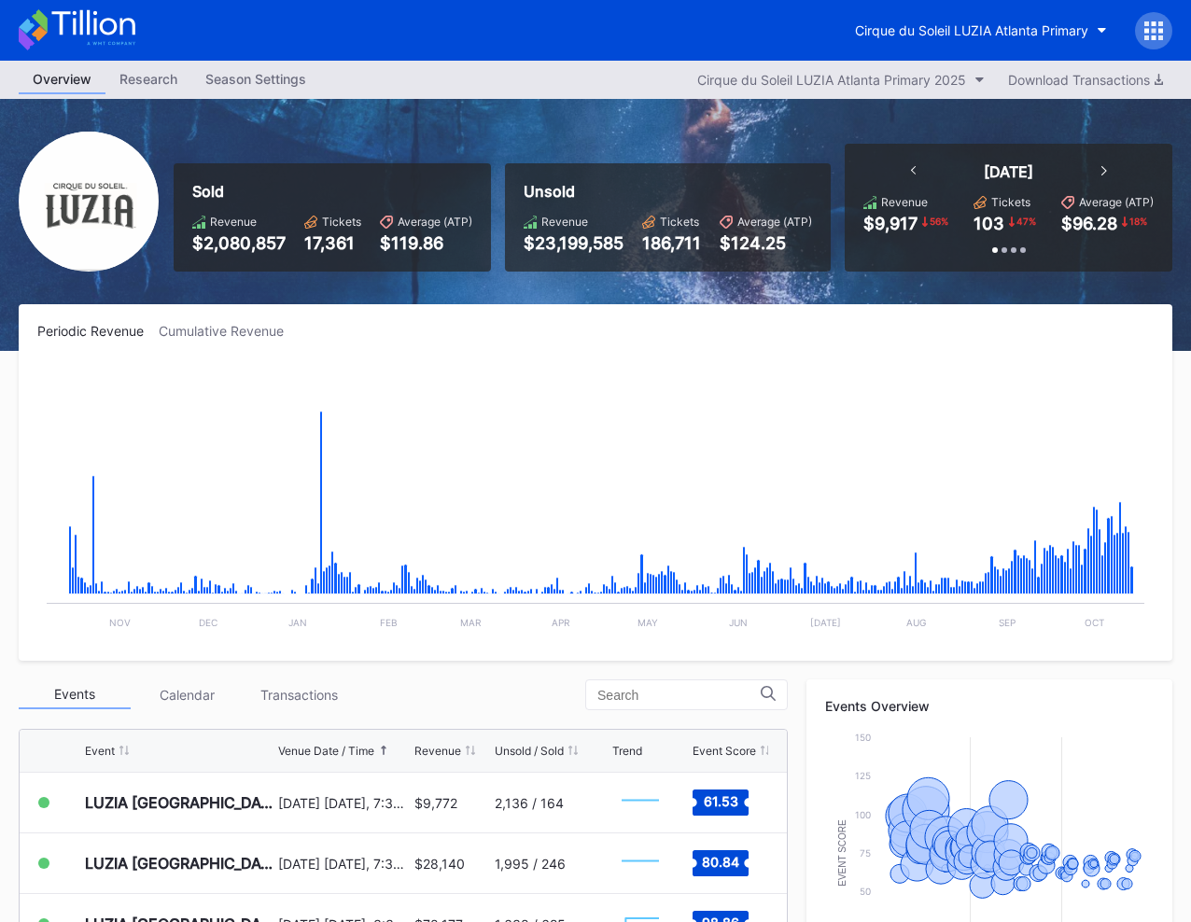
click at [664, 59] on div "Cirque du Soleil LUZIA Atlanta Primary" at bounding box center [595, 30] width 1191 height 61
click at [237, 77] on div "Season Settings" at bounding box center [255, 78] width 129 height 27
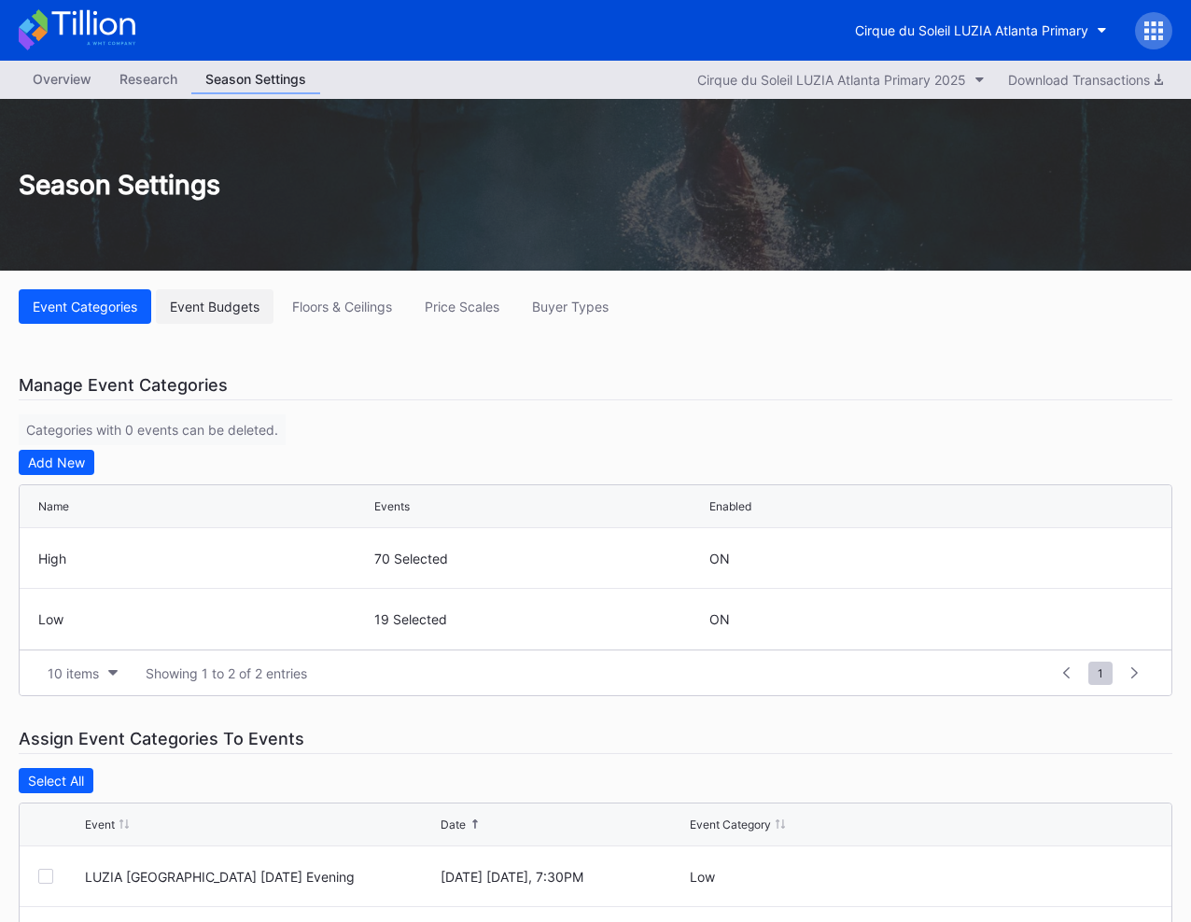
click at [232, 320] on button "Event Budgets" at bounding box center [215, 306] width 118 height 35
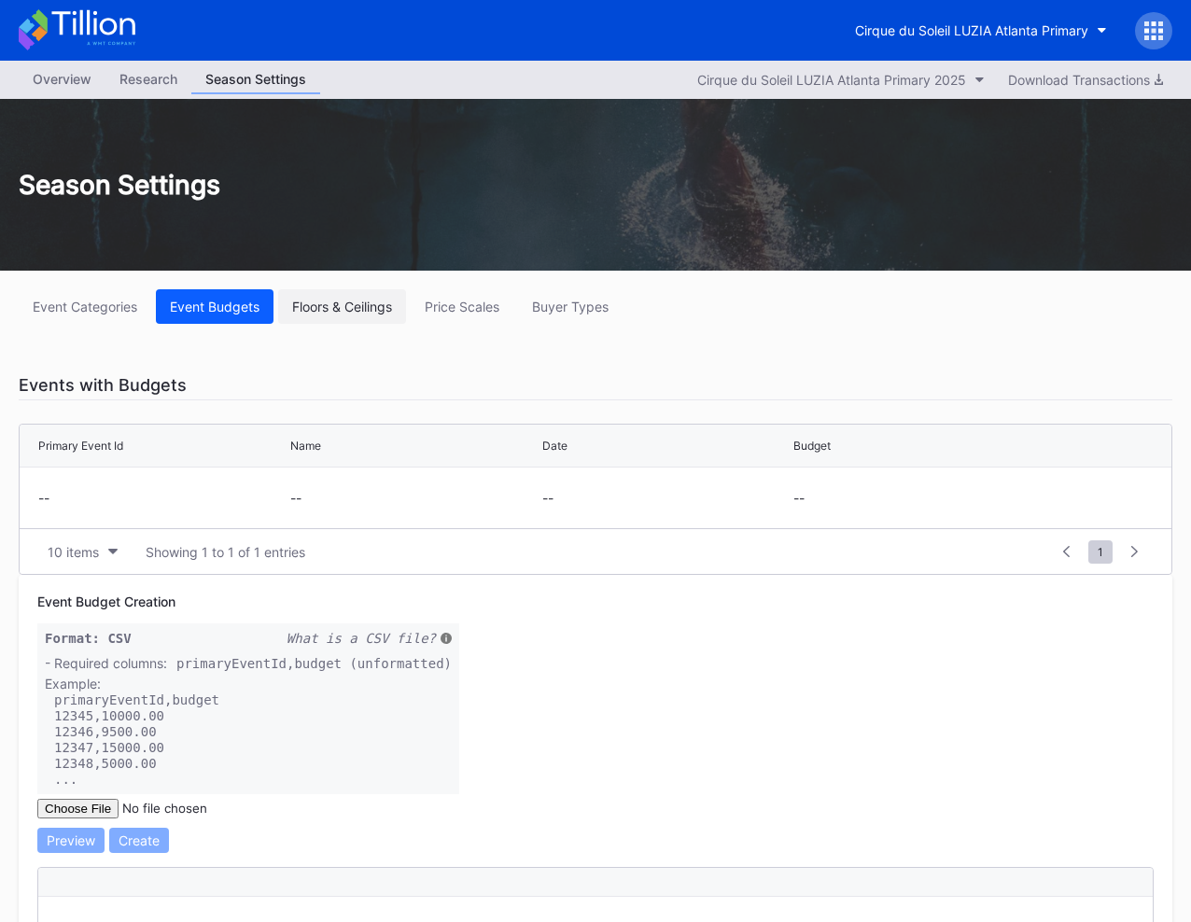
click at [340, 312] on div "Floors & Ceilings" at bounding box center [342, 307] width 100 height 16
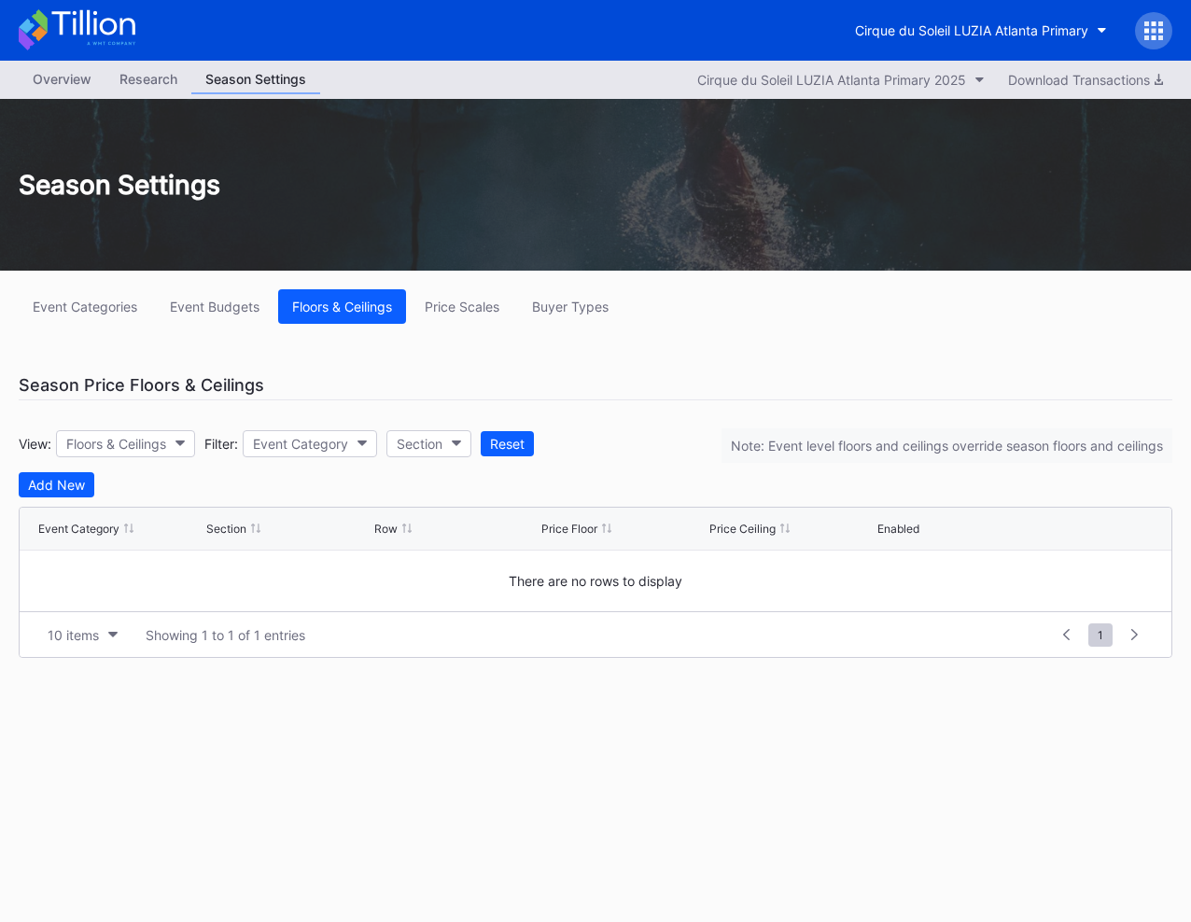
click at [441, 224] on div "Season Settings" at bounding box center [595, 185] width 1191 height 172
click at [73, 81] on div "Overview" at bounding box center [62, 78] width 87 height 27
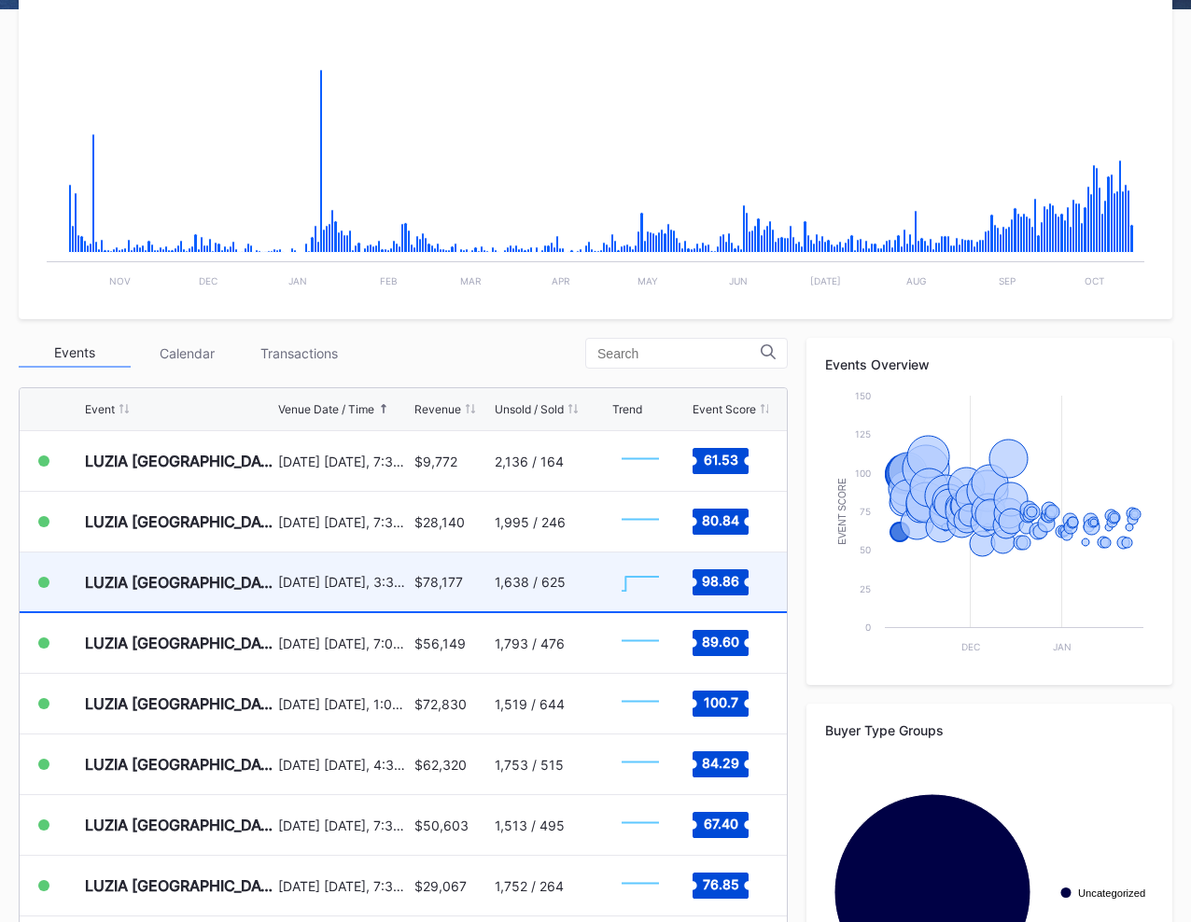
scroll to position [334, 0]
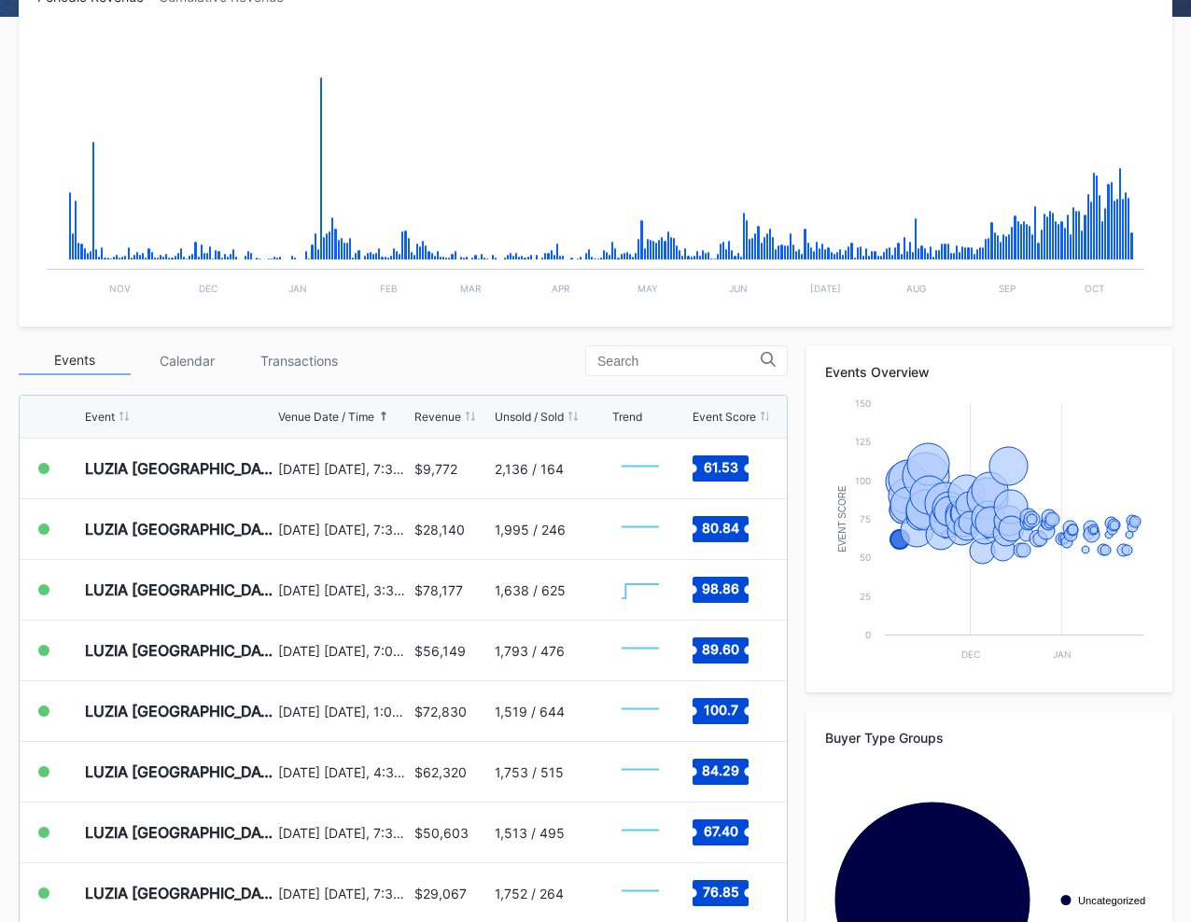
click at [469, 349] on div "Events Calendar Transactions" at bounding box center [403, 360] width 769 height 31
click at [497, 366] on div "Events Calendar Transactions" at bounding box center [403, 360] width 769 height 31
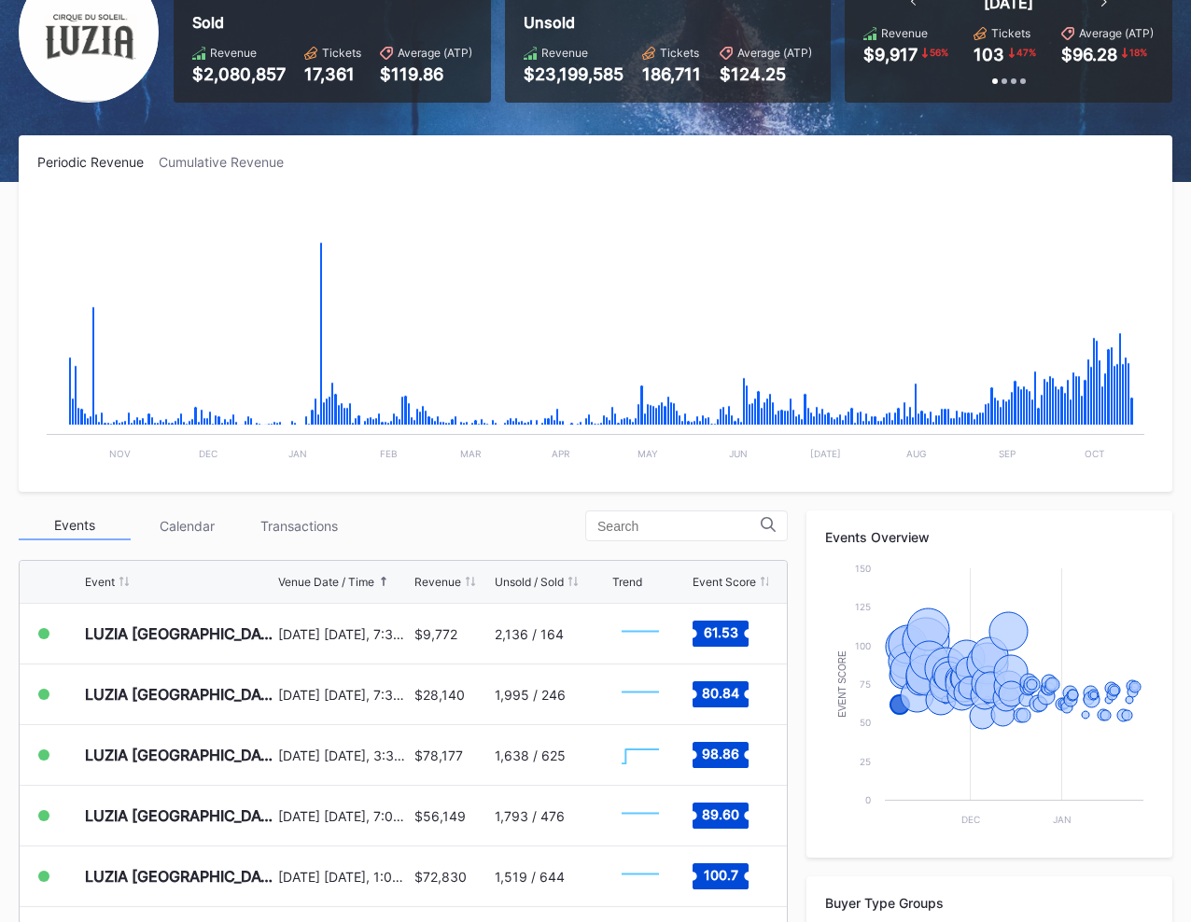
scroll to position [0, 0]
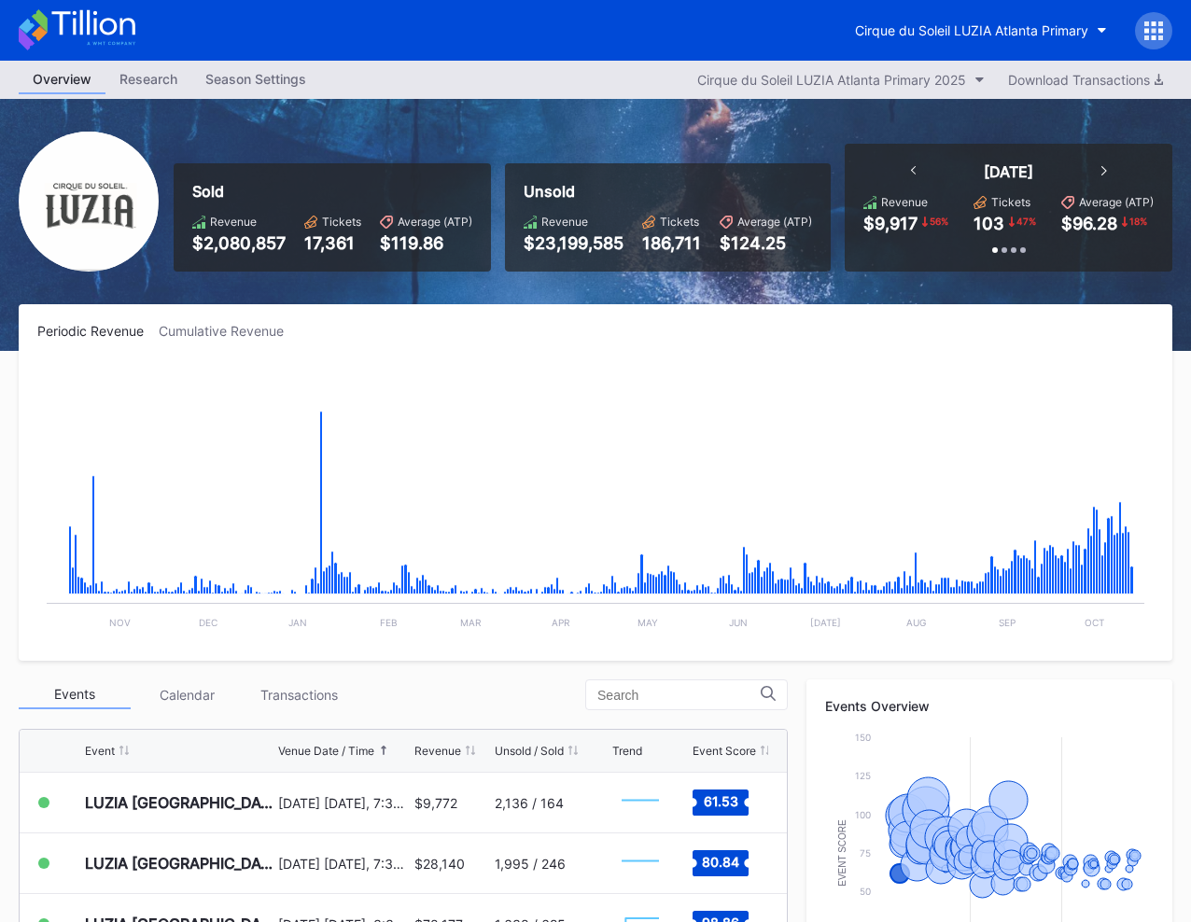
click at [1147, 44] on div at bounding box center [1153, 30] width 37 height 37
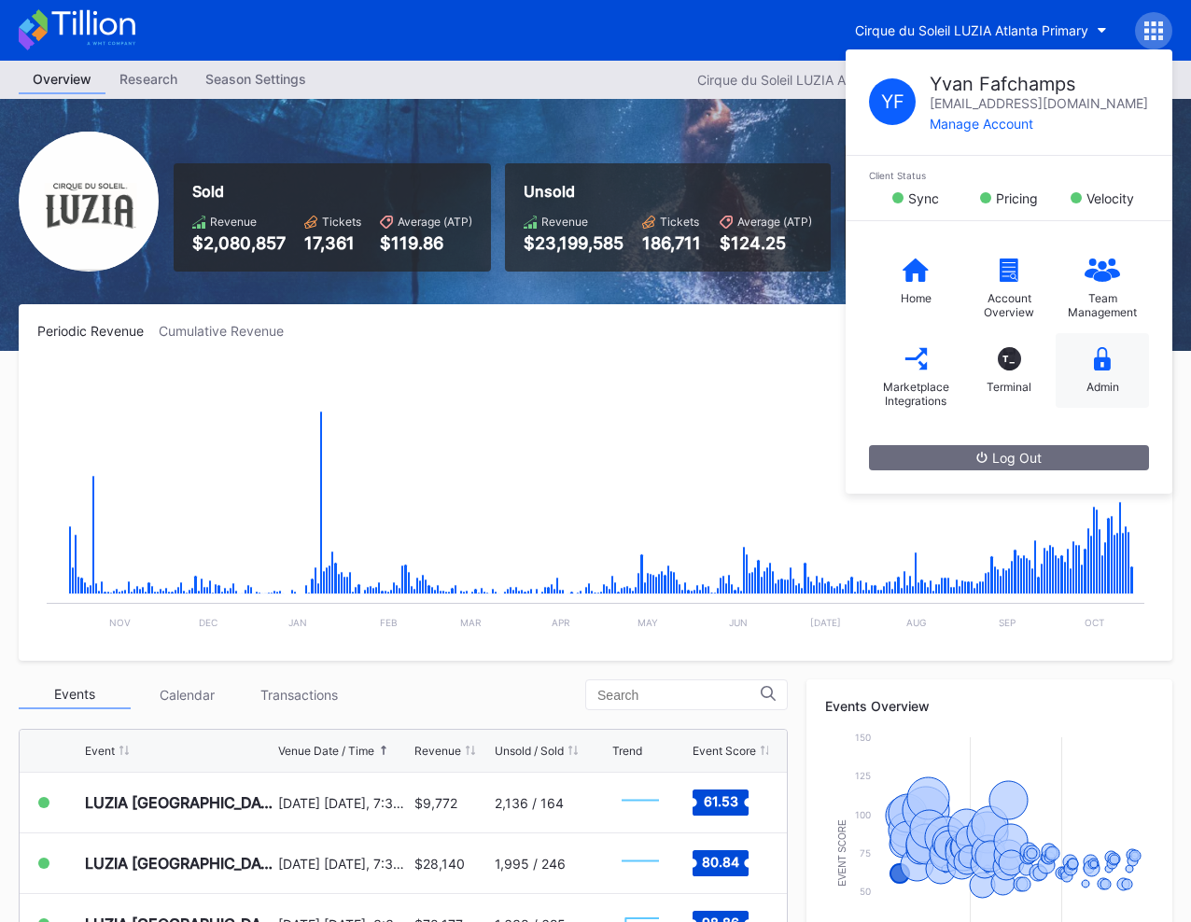
click at [1096, 378] on div "Admin" at bounding box center [1102, 370] width 93 height 75
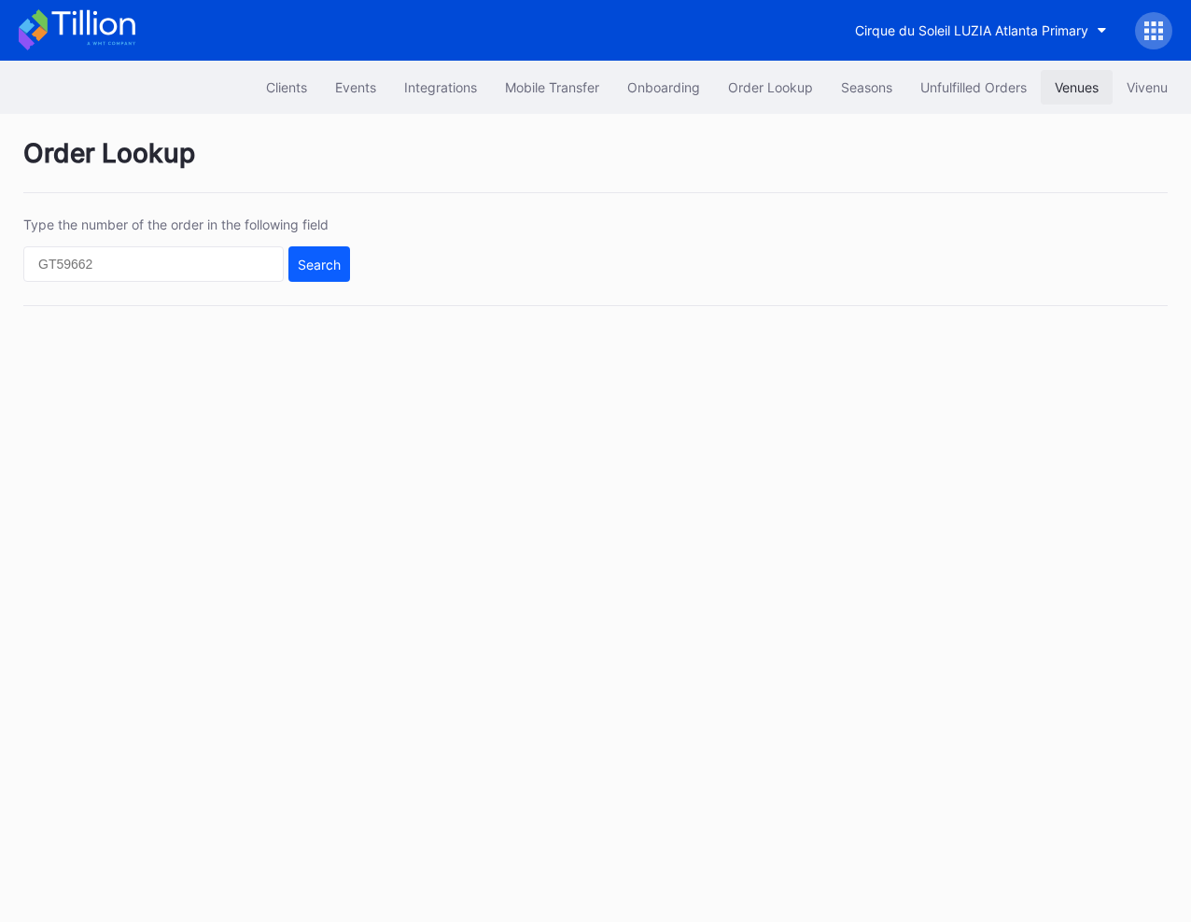
click at [1071, 94] on div "Venues" at bounding box center [1077, 87] width 44 height 16
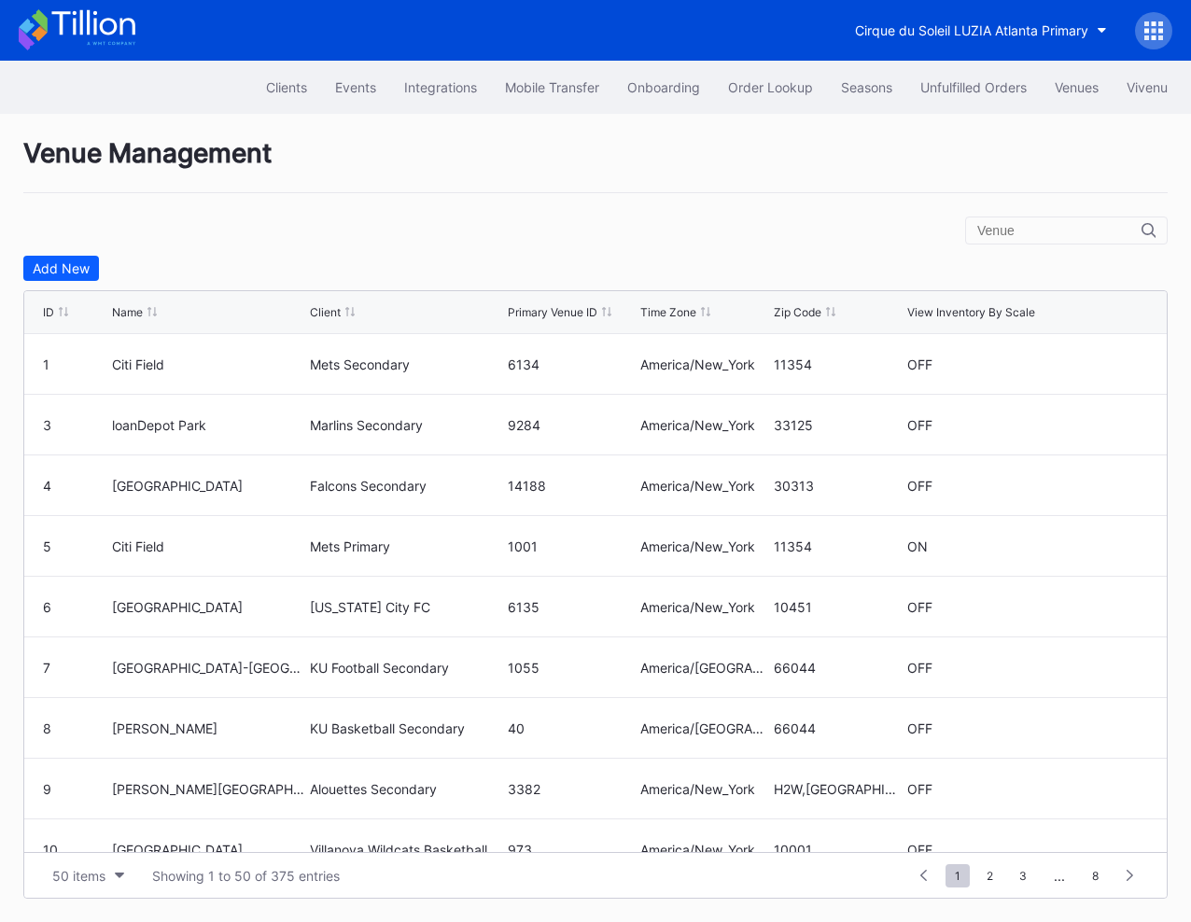
click at [1076, 235] on input "text" at bounding box center [1059, 230] width 164 height 15
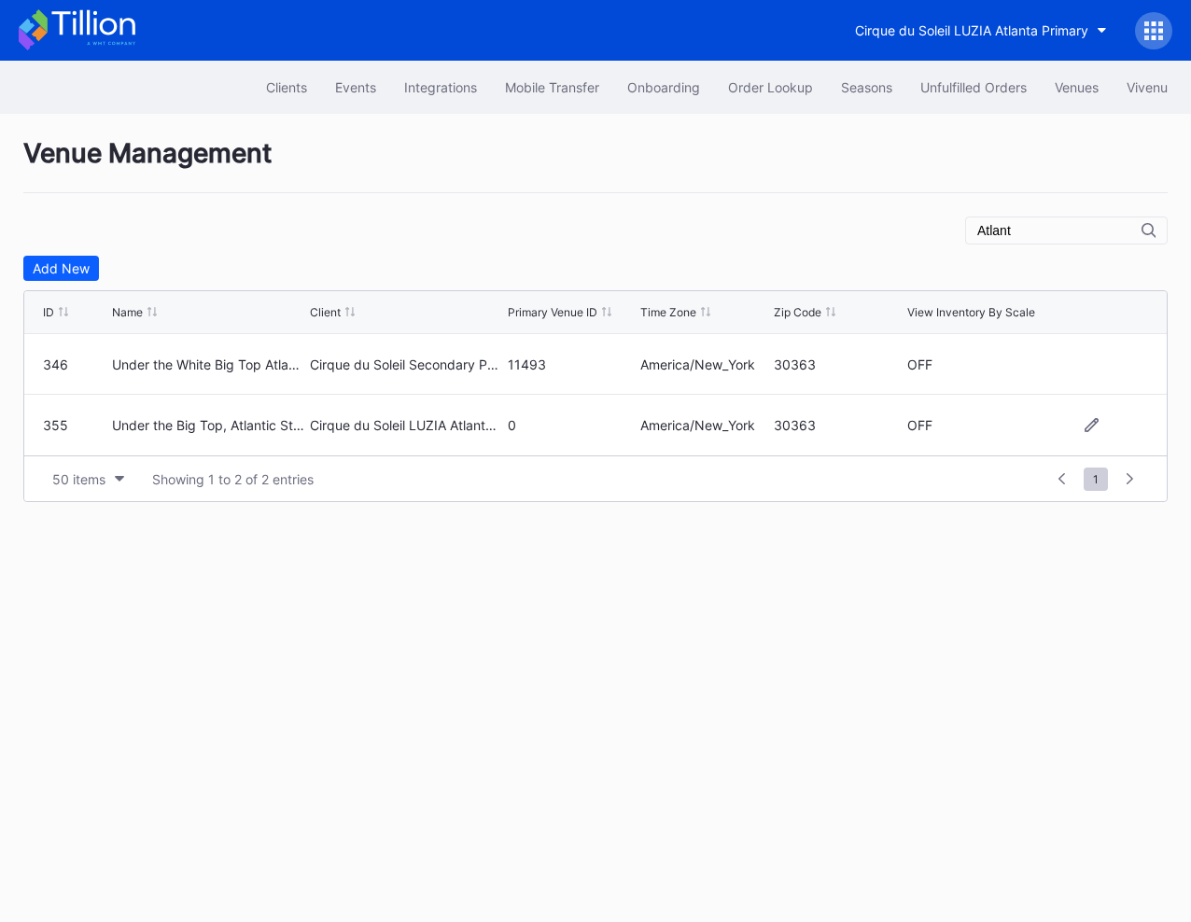
type input "Atlant"
click at [951, 36] on div "Cirque du Soleil LUZIA Atlanta Primary" at bounding box center [971, 30] width 233 height 16
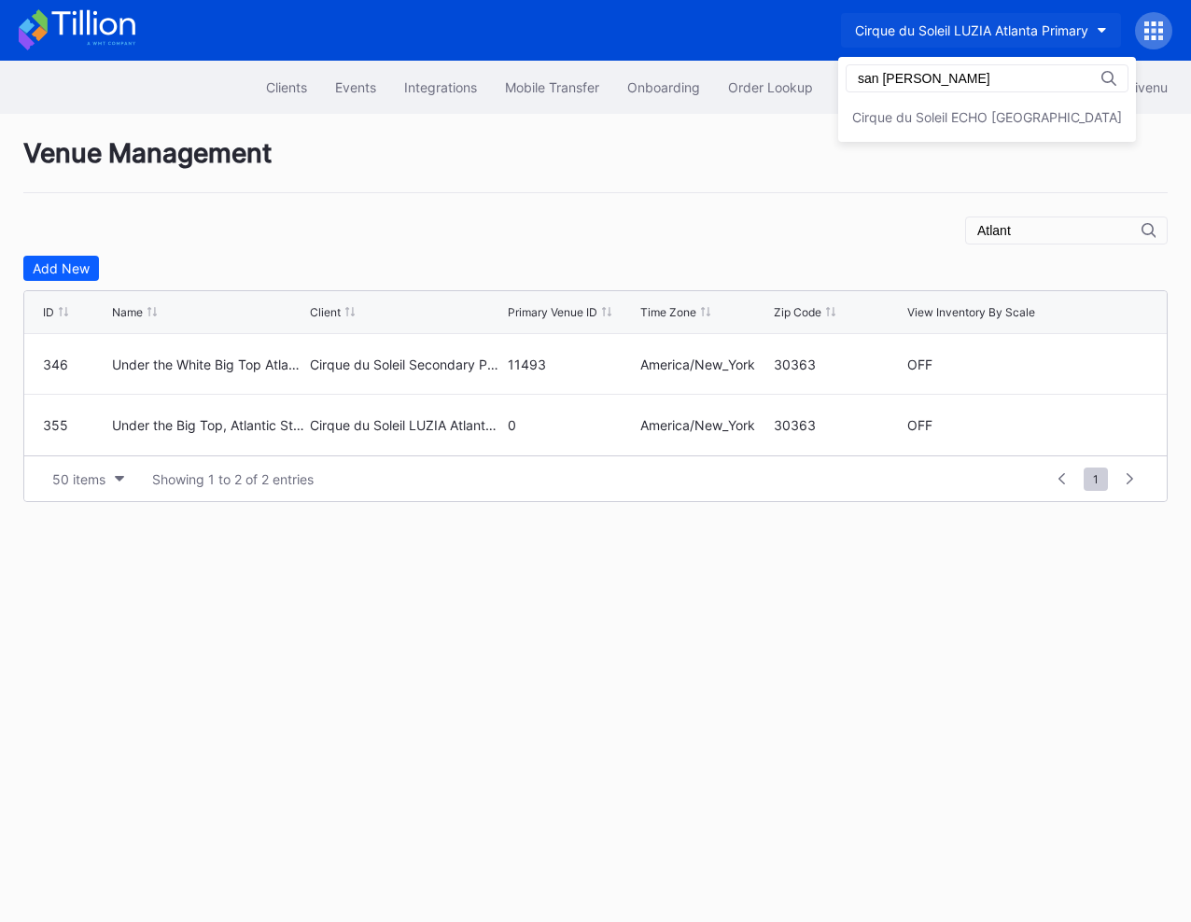
type input "san [PERSON_NAME]"
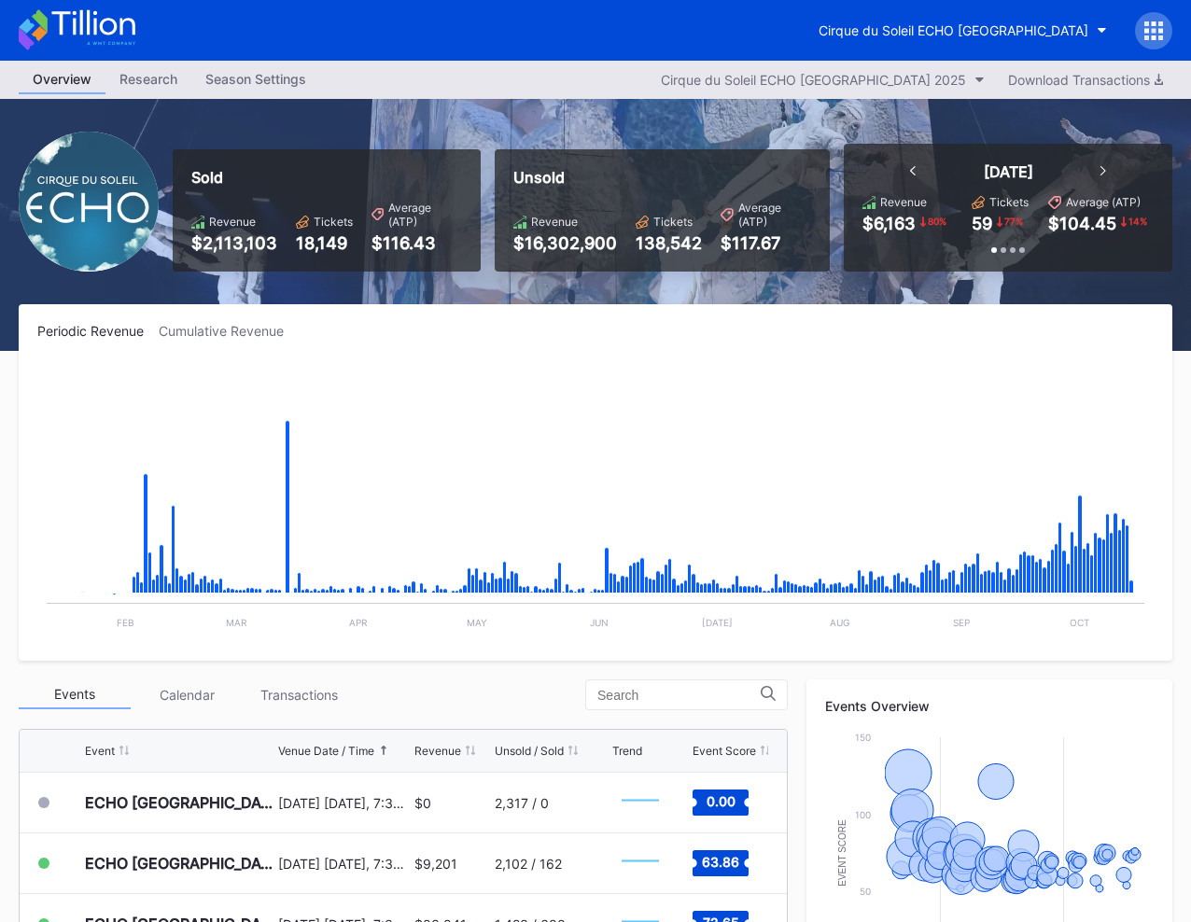
click at [1168, 34] on div at bounding box center [1153, 30] width 37 height 37
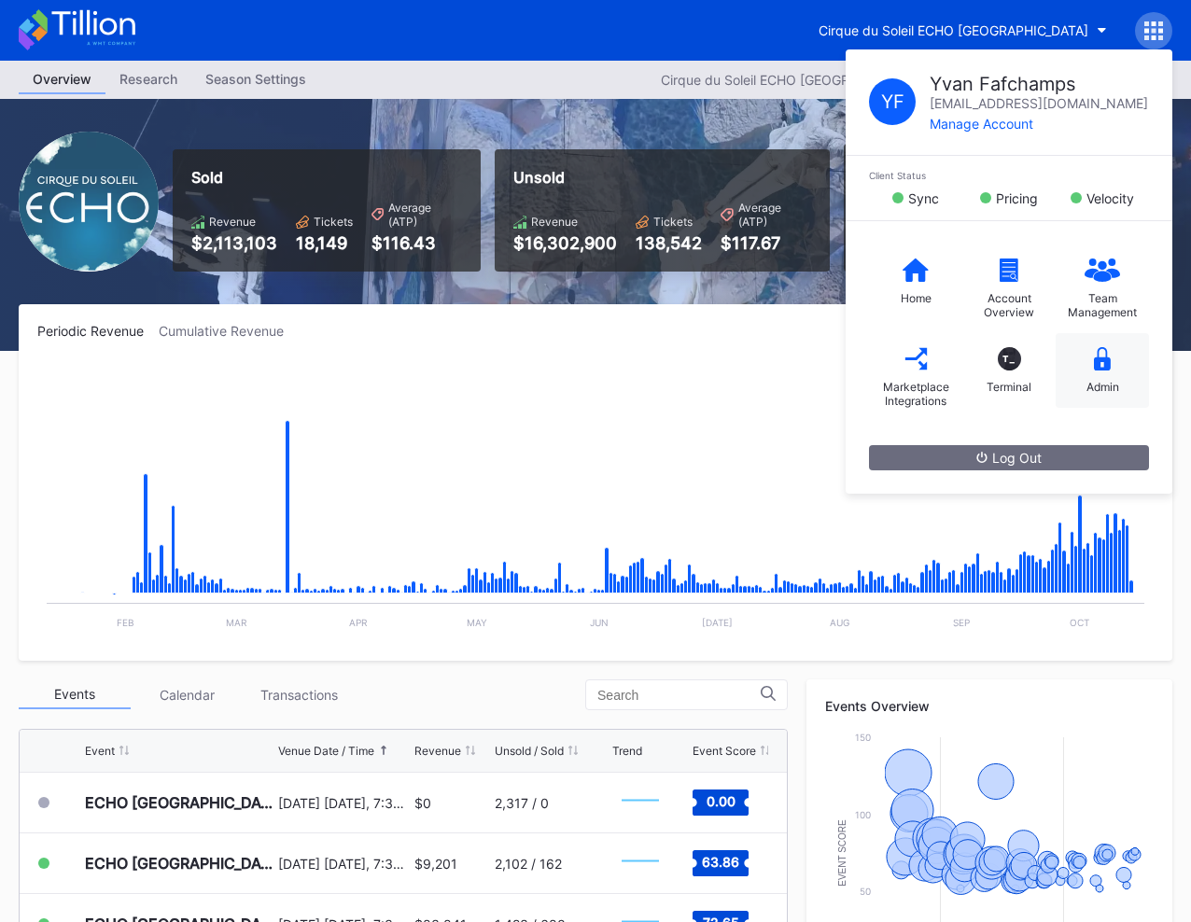
click at [1081, 343] on div "Admin" at bounding box center [1102, 370] width 93 height 75
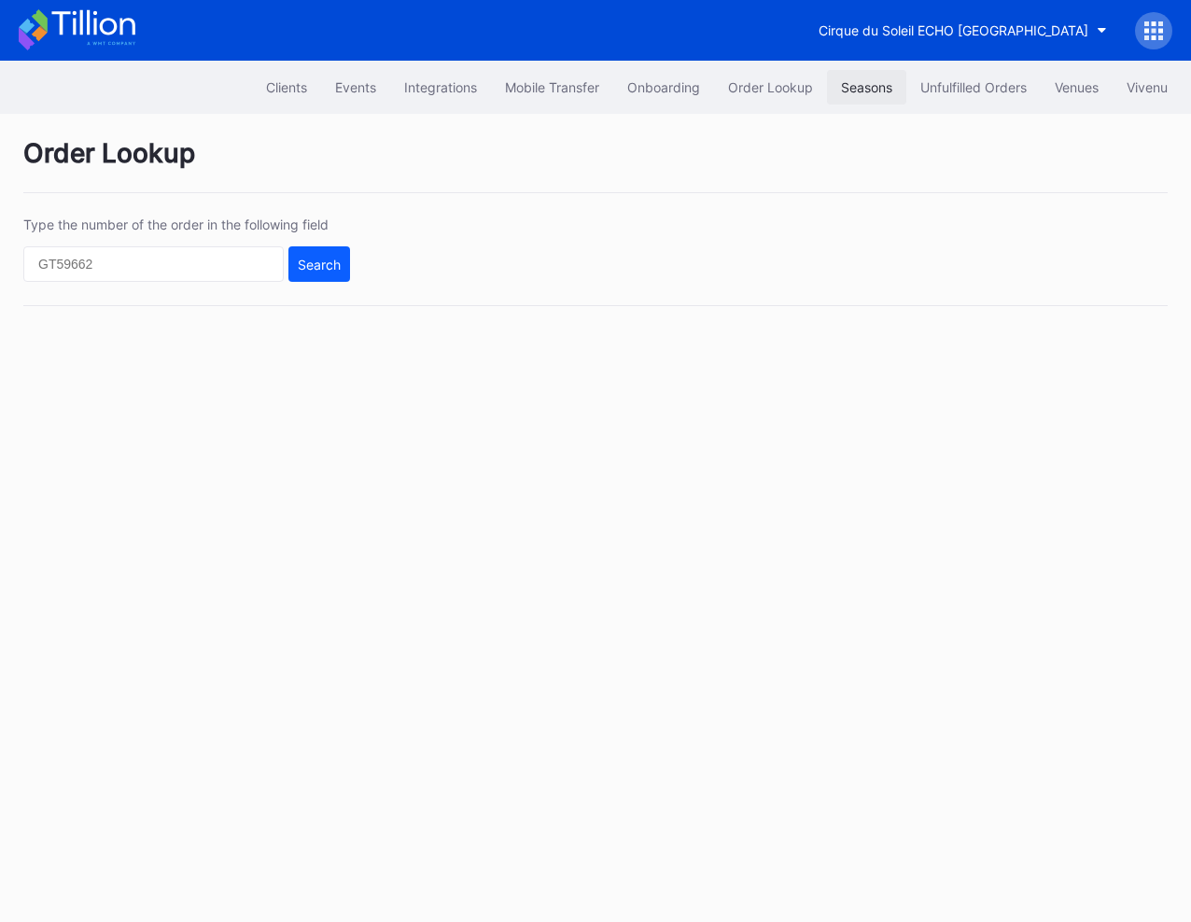
click at [849, 83] on div "Seasons" at bounding box center [866, 87] width 51 height 16
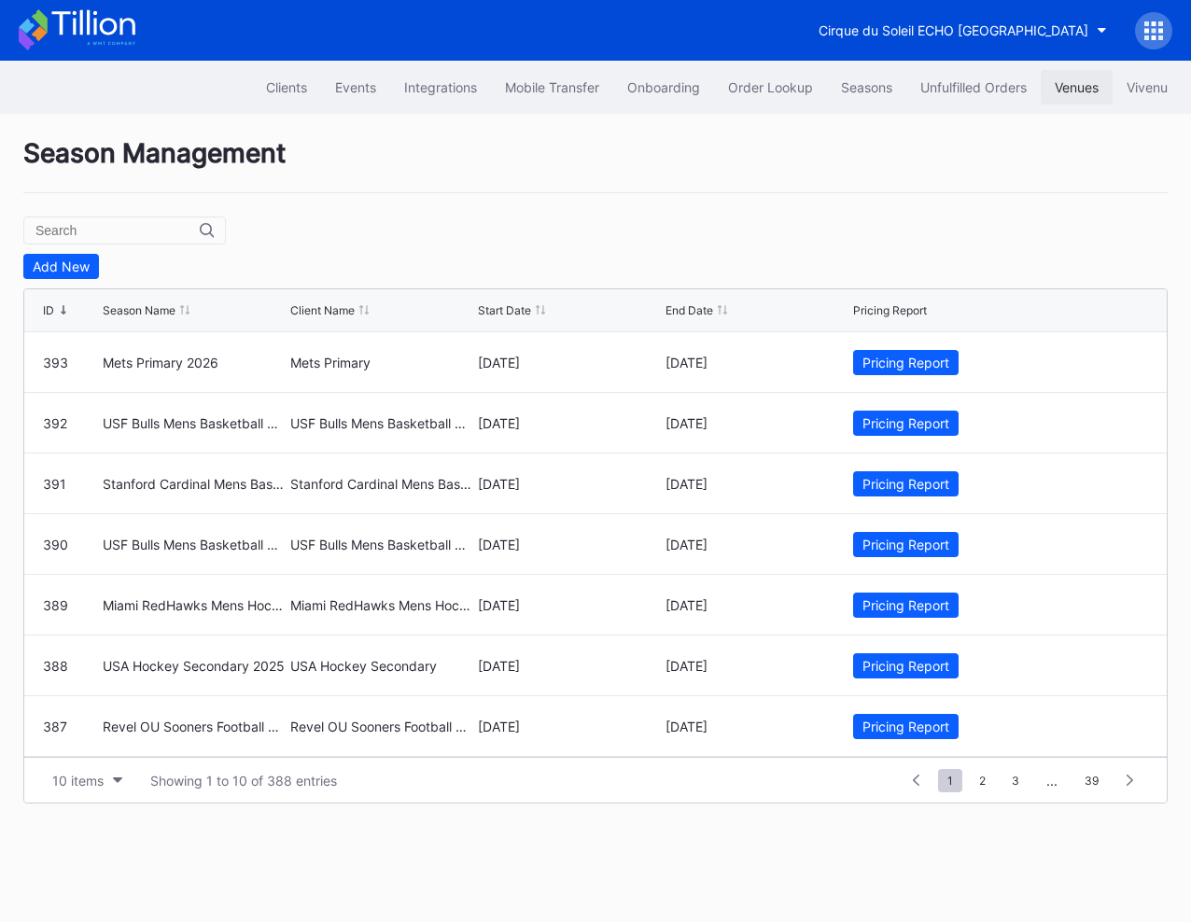
click at [1055, 89] on div "Venues" at bounding box center [1077, 87] width 44 height 16
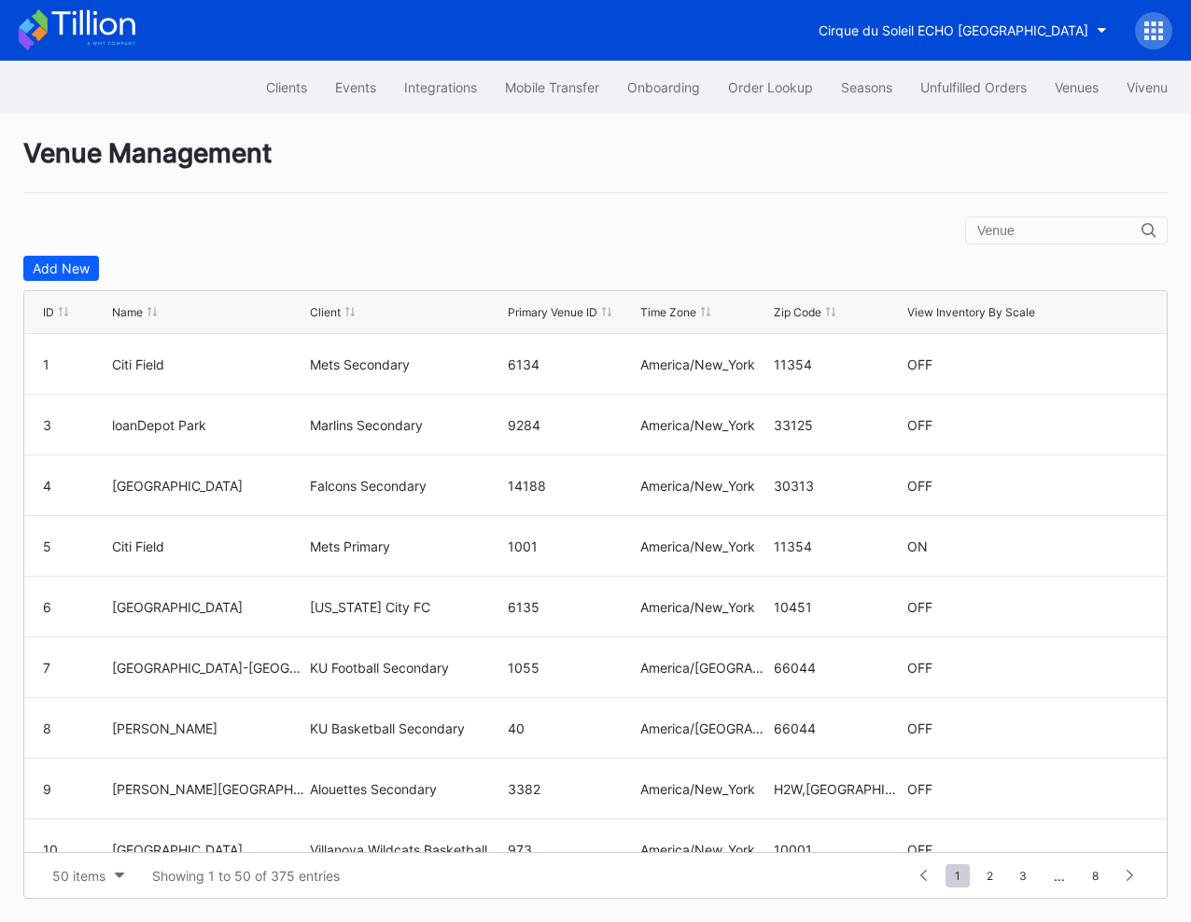
click at [1015, 233] on input "text" at bounding box center [1059, 230] width 164 height 15
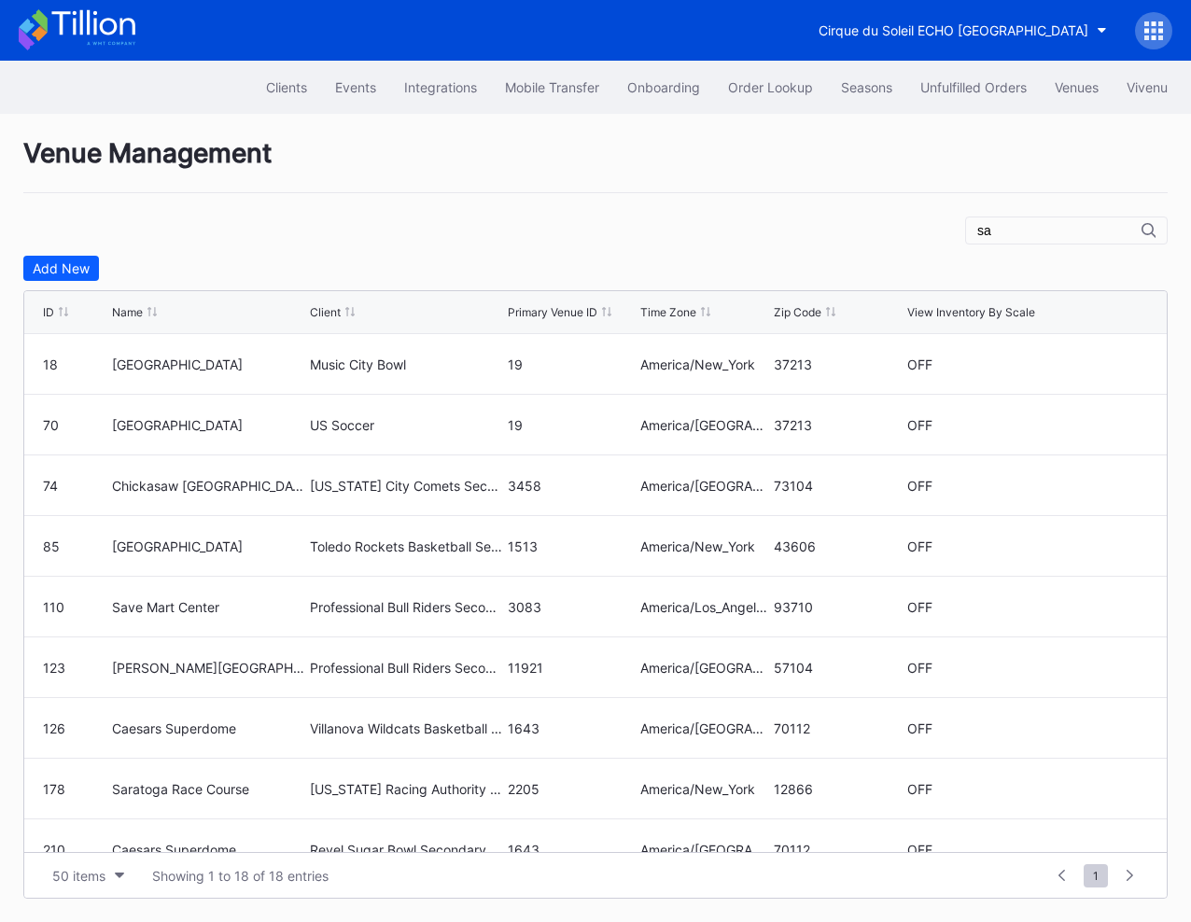
type input "s"
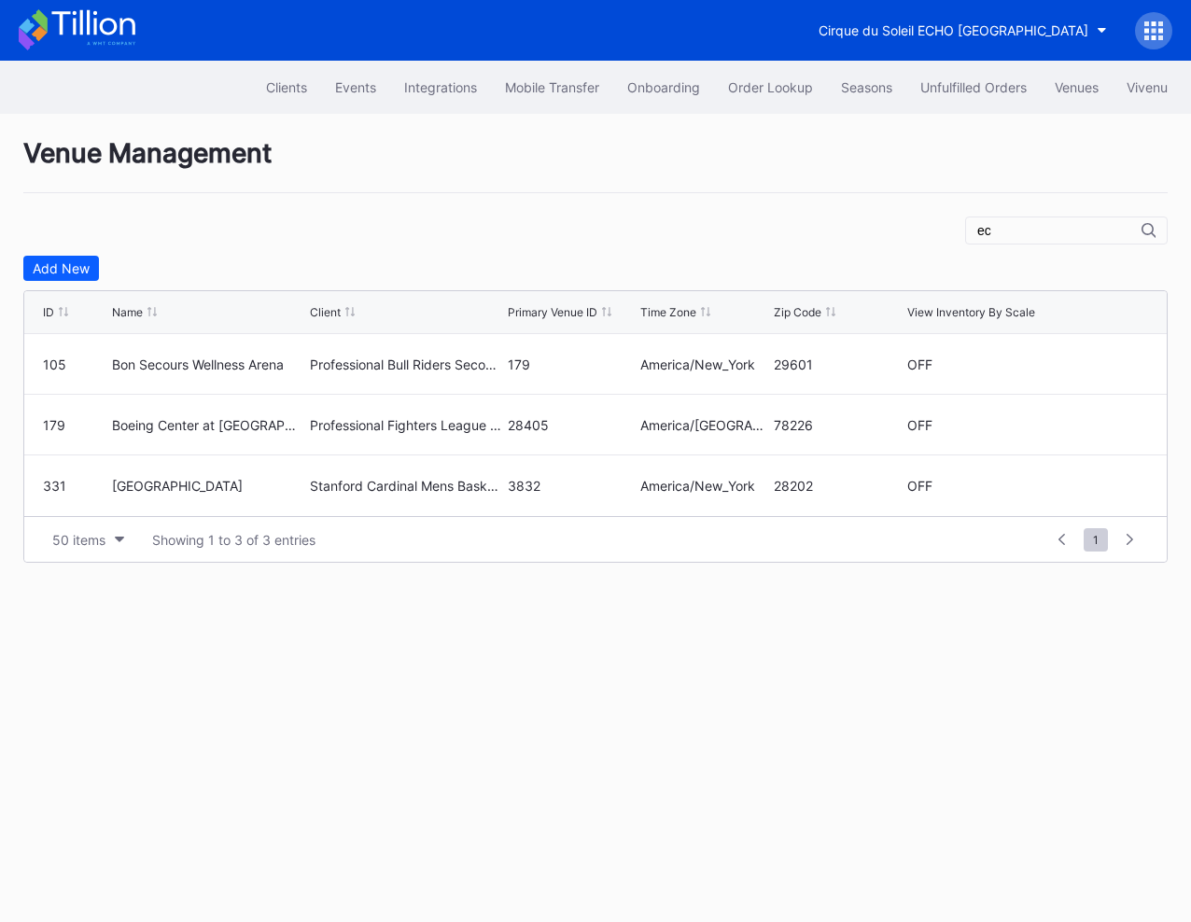
type input "e"
type input "E"
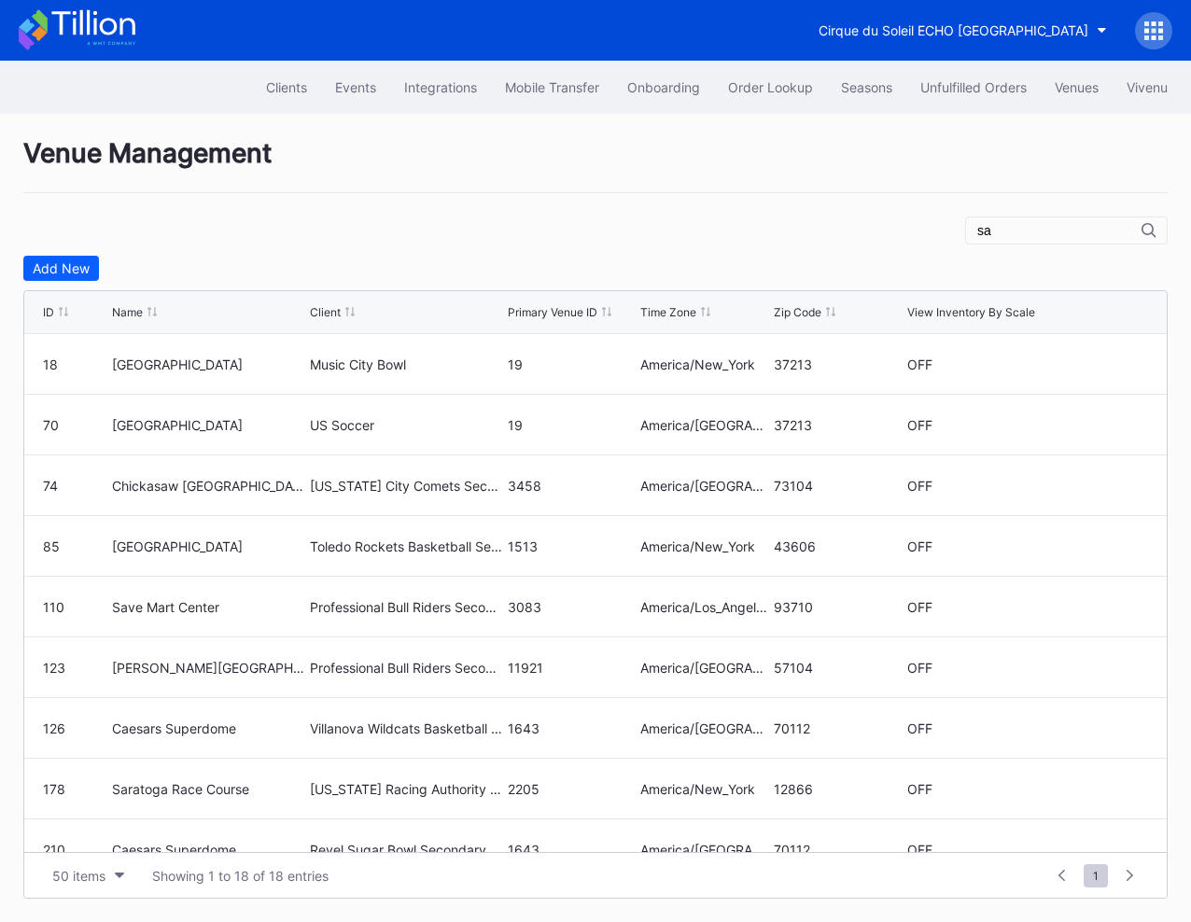
type input "s"
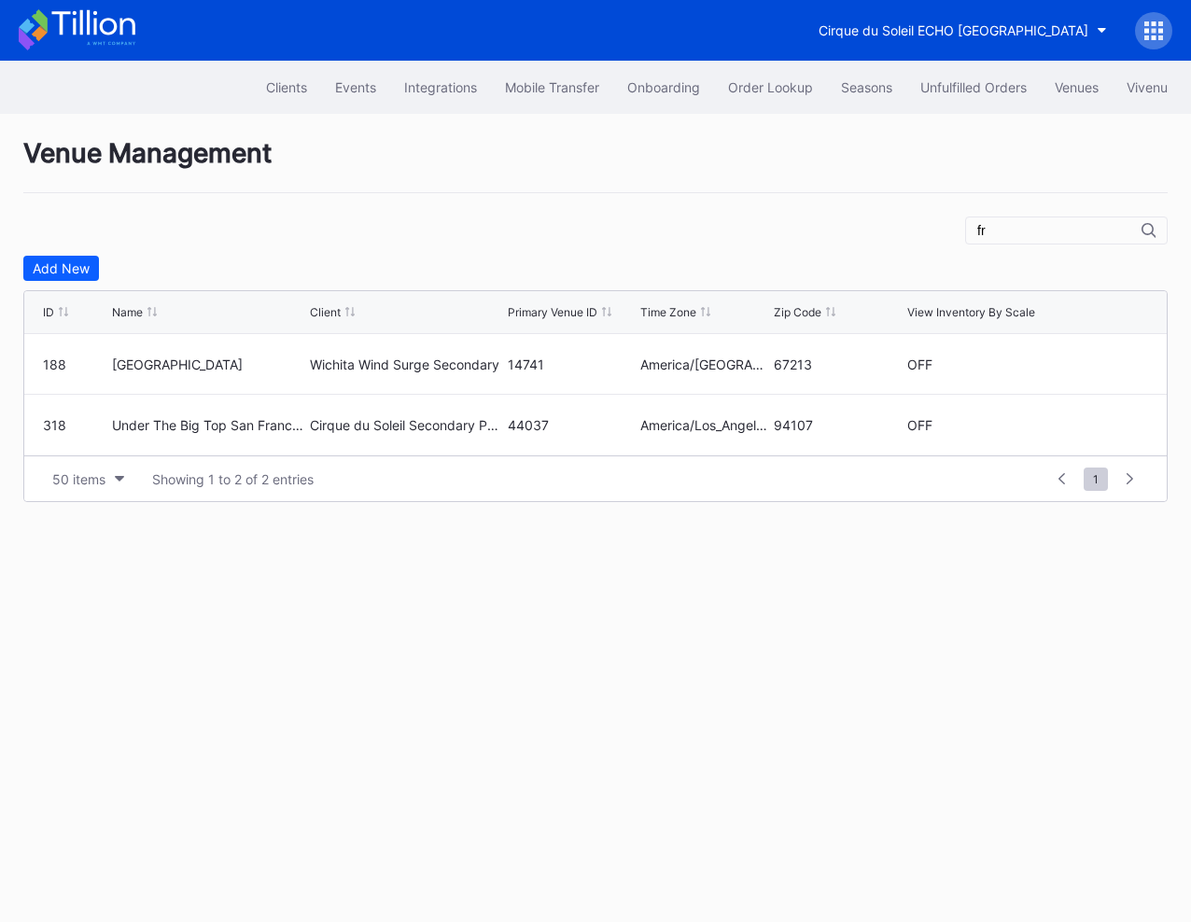
type input "f"
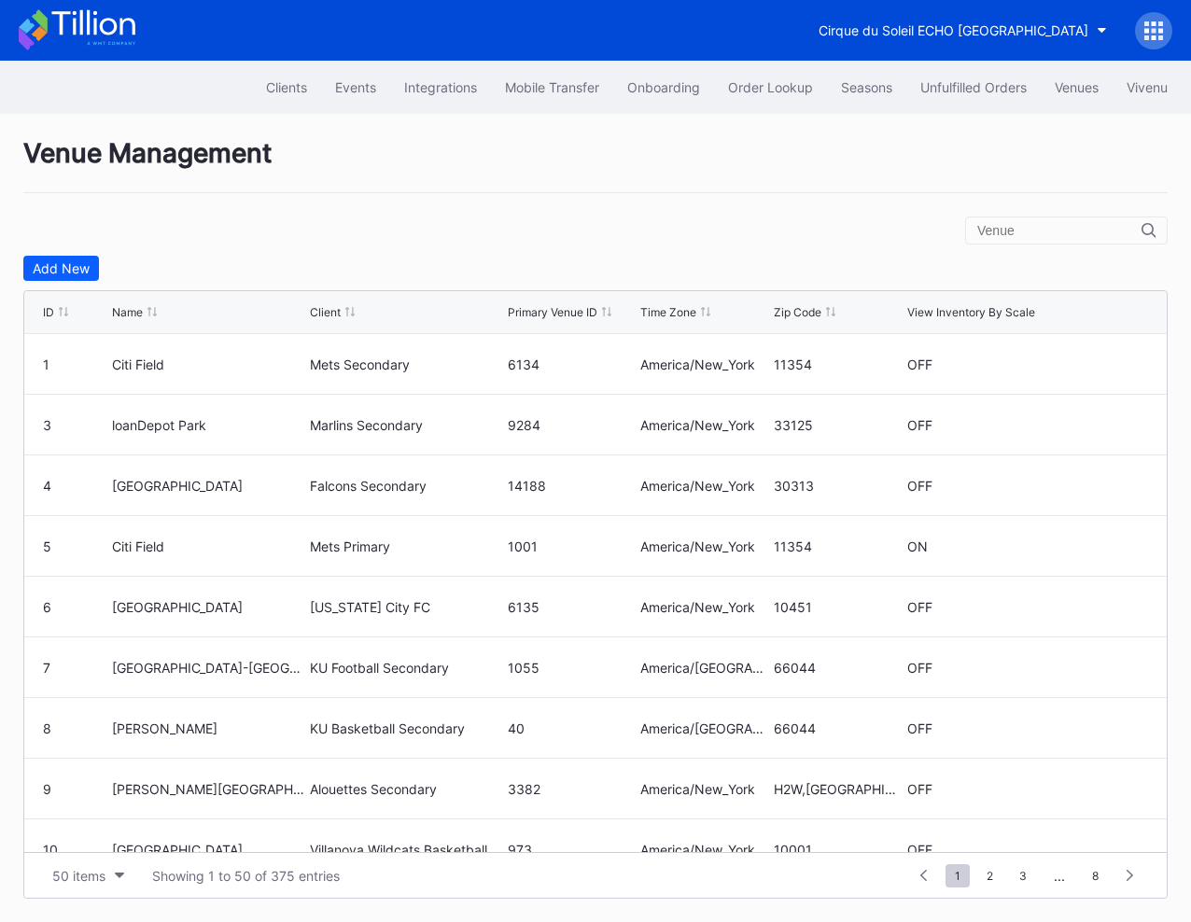
click at [1158, 18] on div at bounding box center [1153, 30] width 37 height 37
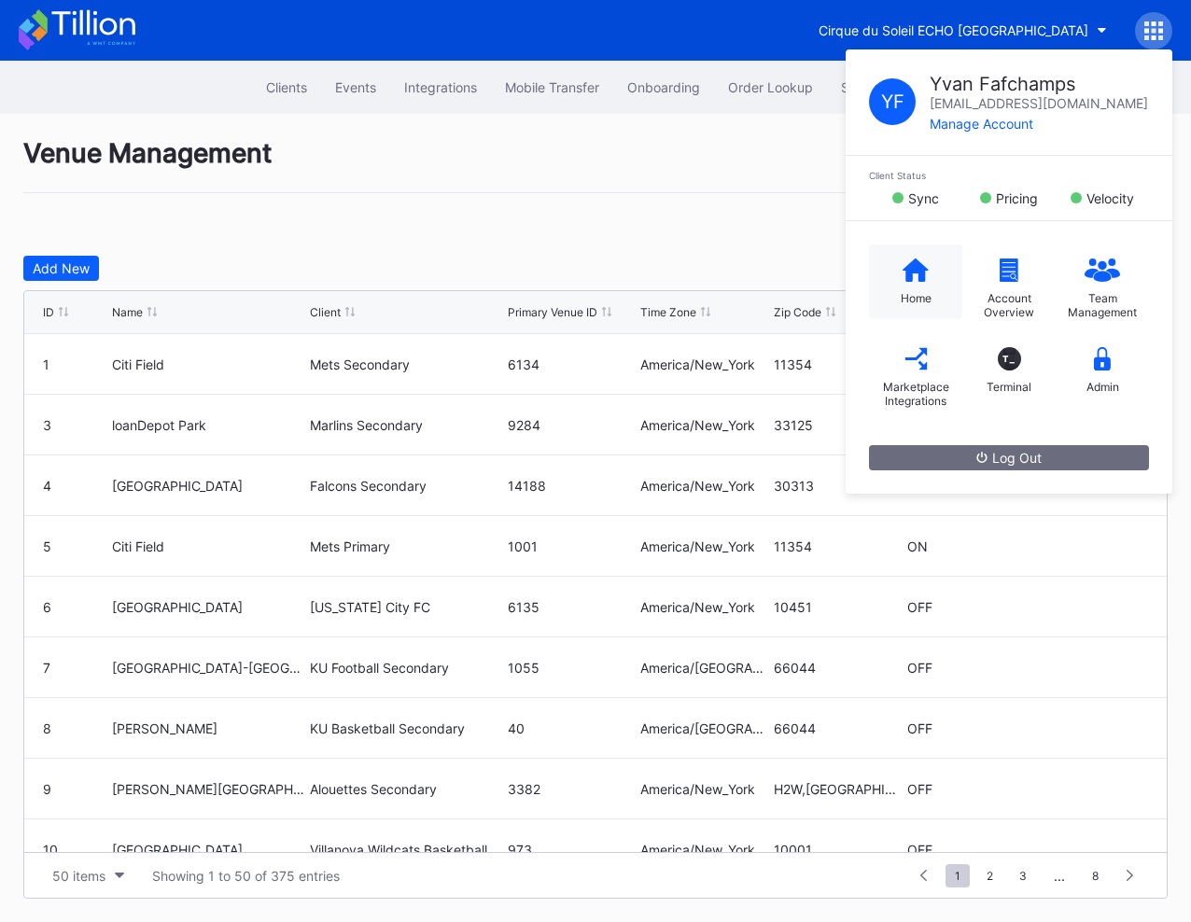
click at [895, 276] on div "Home" at bounding box center [915, 282] width 93 height 75
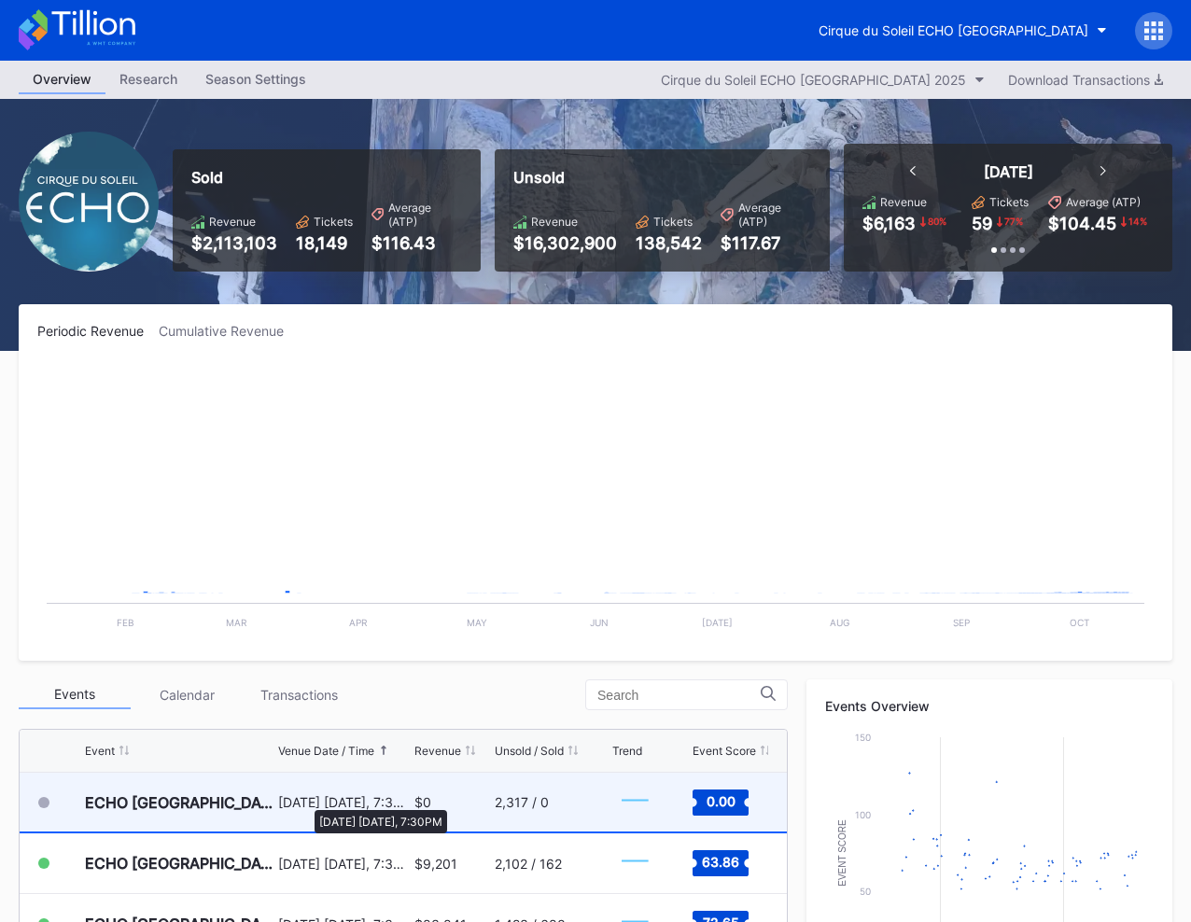
click at [307, 803] on div "[DATE] [DATE], 7:30PM" at bounding box center [344, 802] width 132 height 16
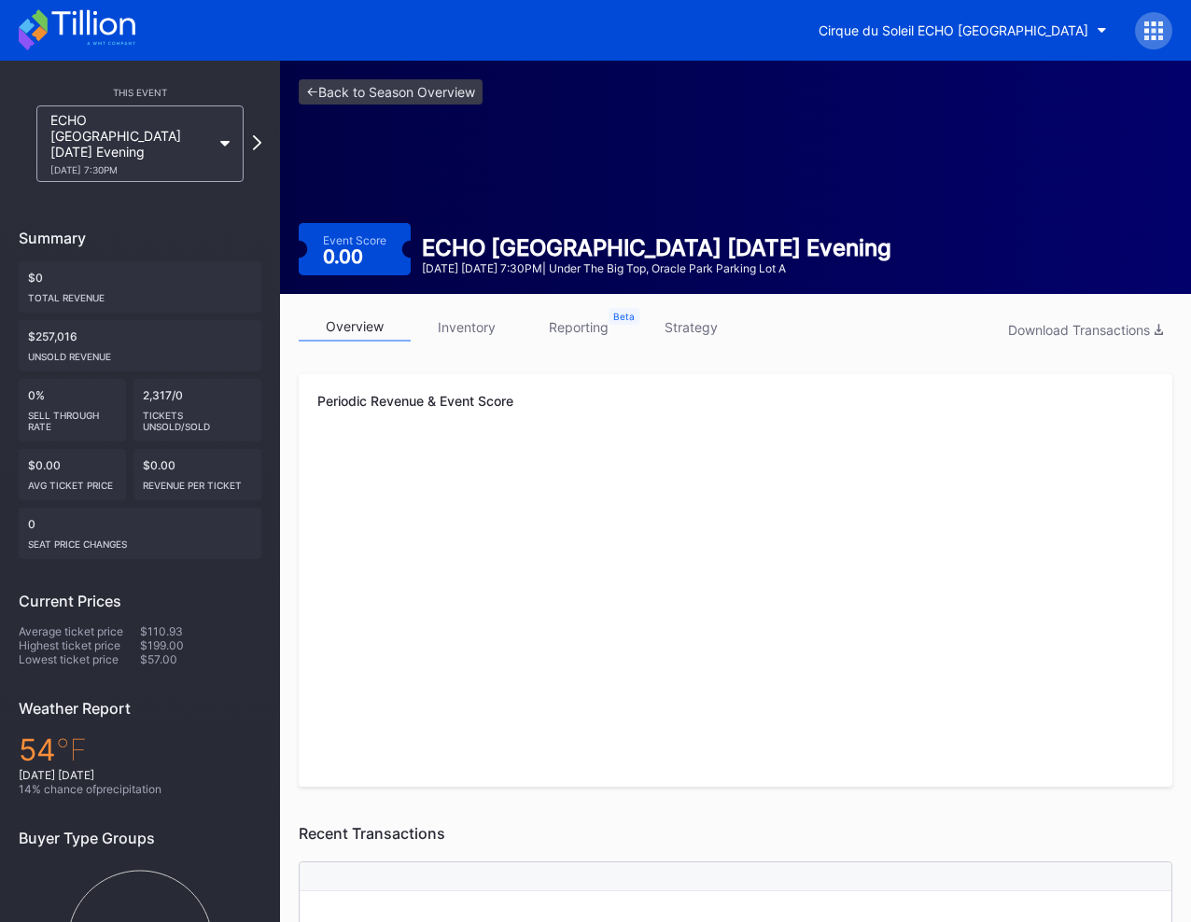
click at [1141, 35] on div at bounding box center [1153, 30] width 37 height 37
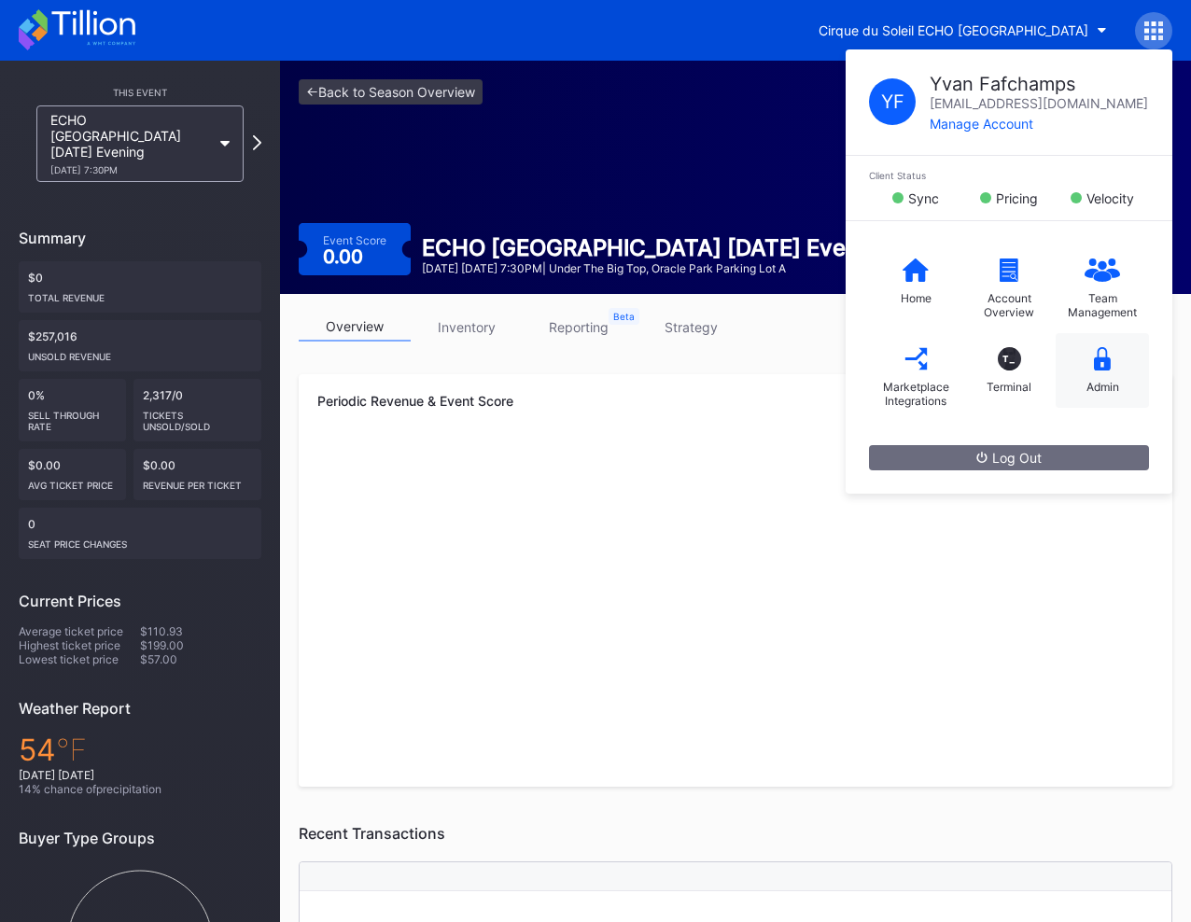
click at [1088, 359] on div "Admin" at bounding box center [1102, 370] width 93 height 75
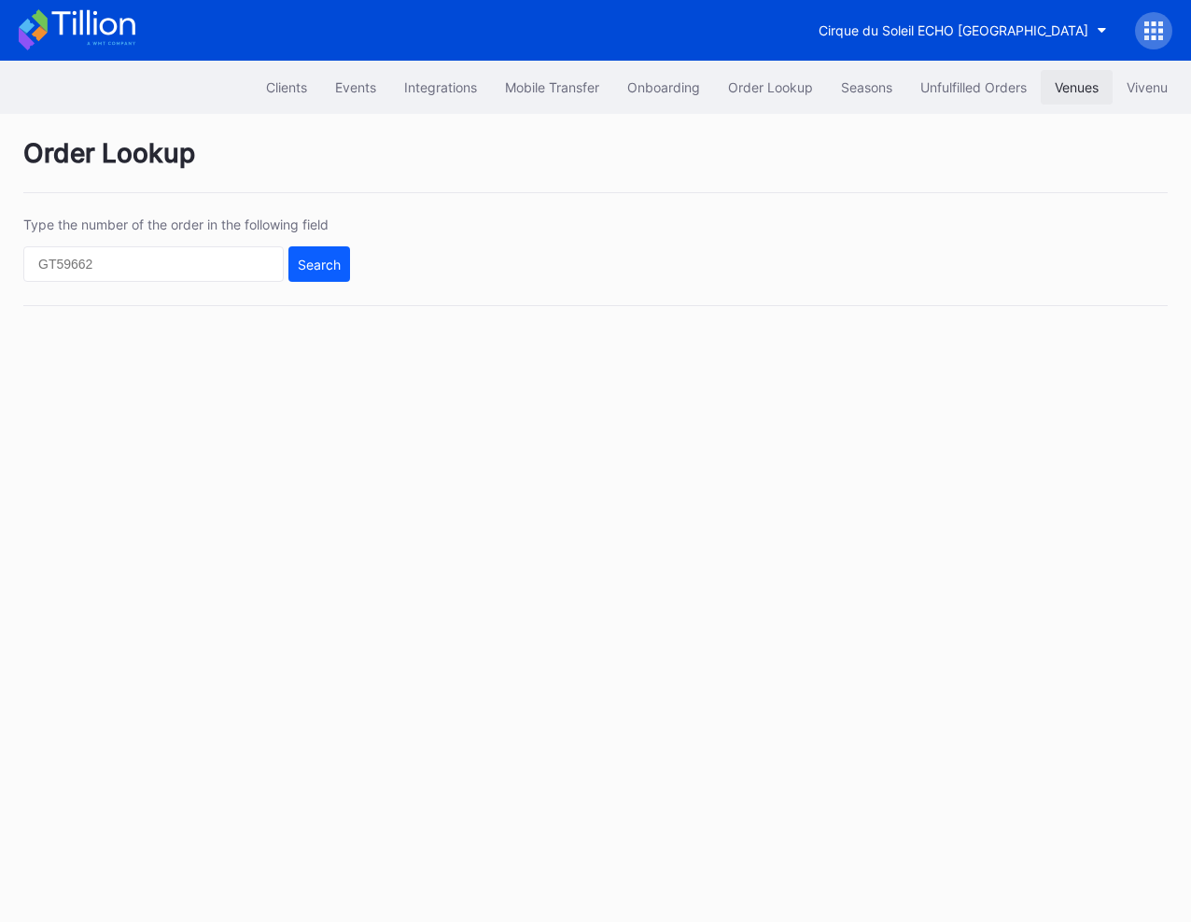
click at [1054, 96] on button "Venues" at bounding box center [1077, 87] width 72 height 35
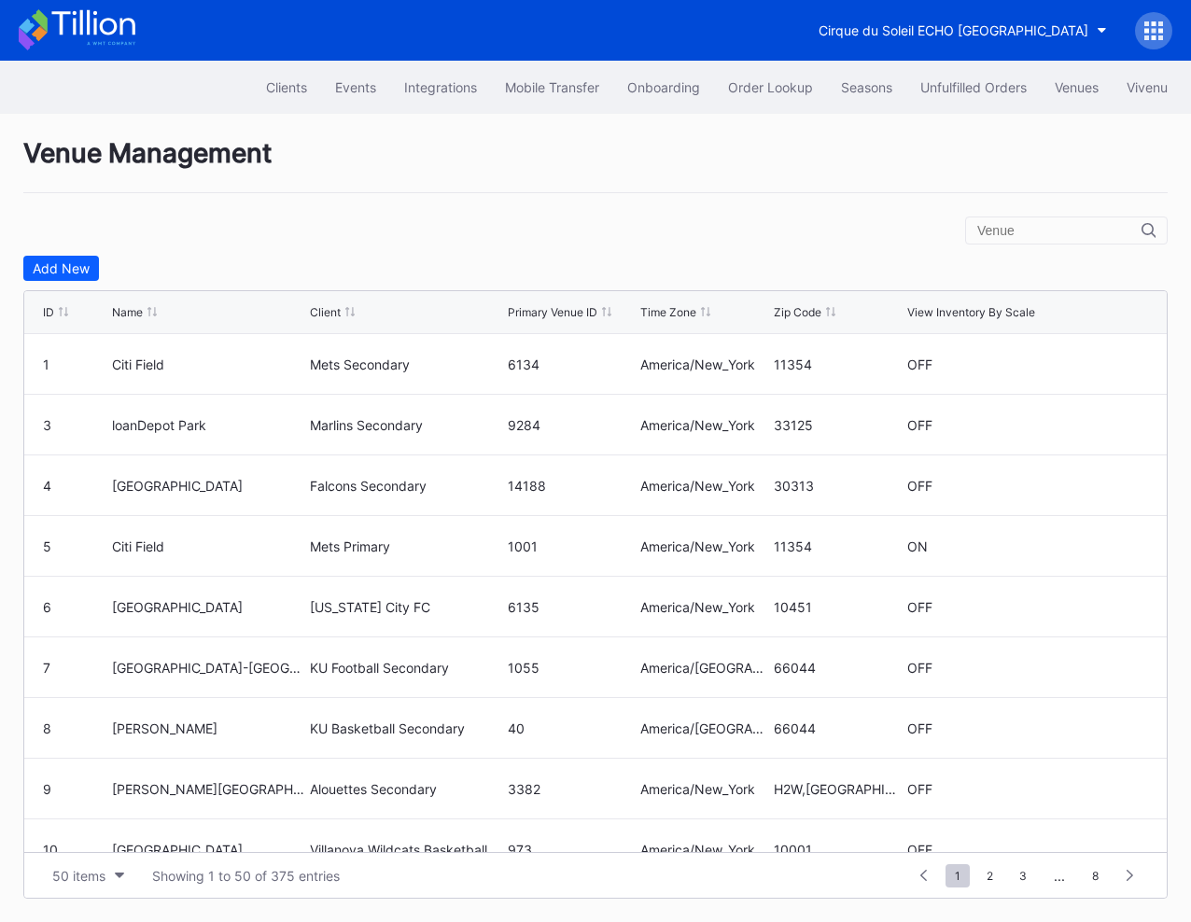
click at [1044, 242] on div at bounding box center [1066, 231] width 203 height 28
click at [1038, 229] on input "text" at bounding box center [1059, 230] width 164 height 15
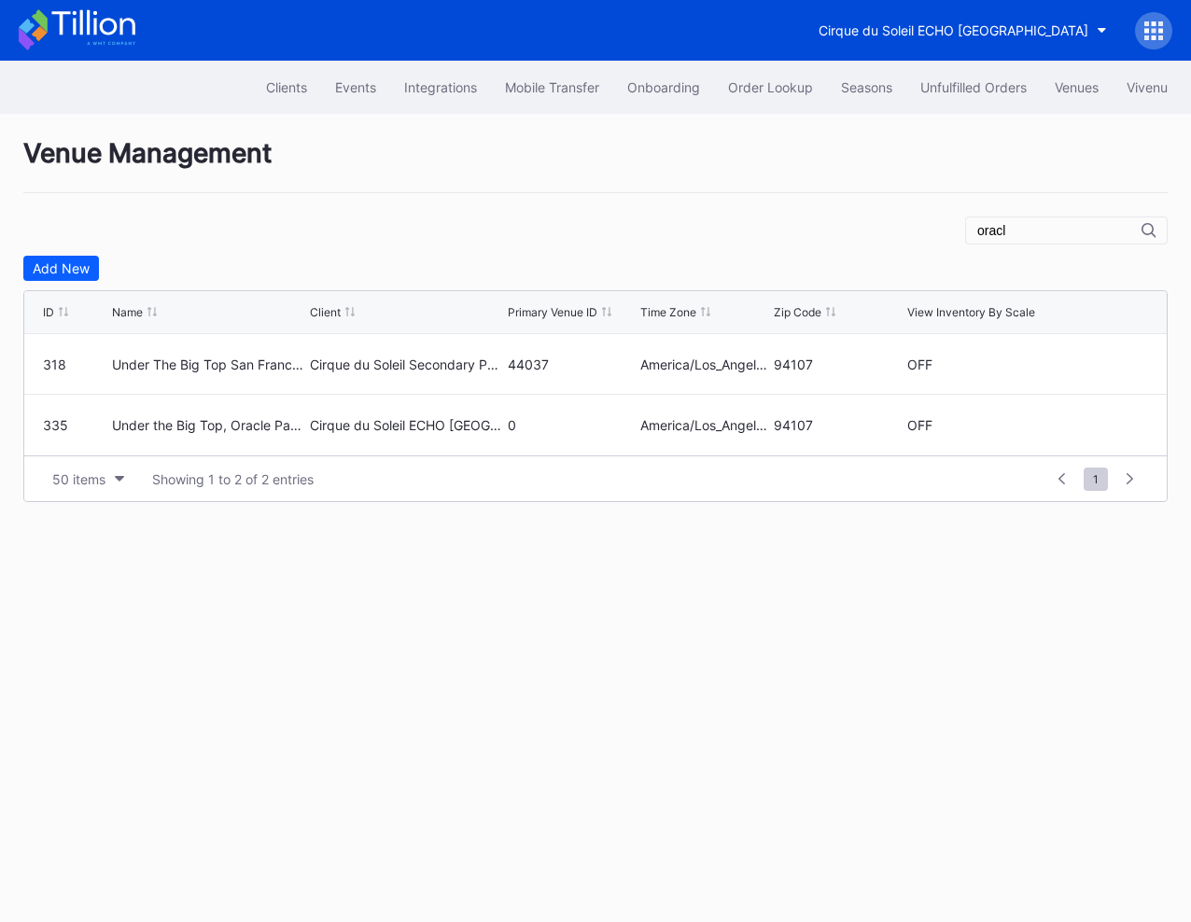
type input "oracl"
click at [247, 635] on div "Clients Events Integrations Mobile Transfer Onboarding Order Lookup Seasons Unf…" at bounding box center [595, 491] width 1191 height 861
click at [1175, 25] on div "Cirque du Soleil ECHO [GEOGRAPHIC_DATA]" at bounding box center [595, 30] width 1191 height 61
click at [1155, 26] on icon at bounding box center [1153, 30] width 19 height 19
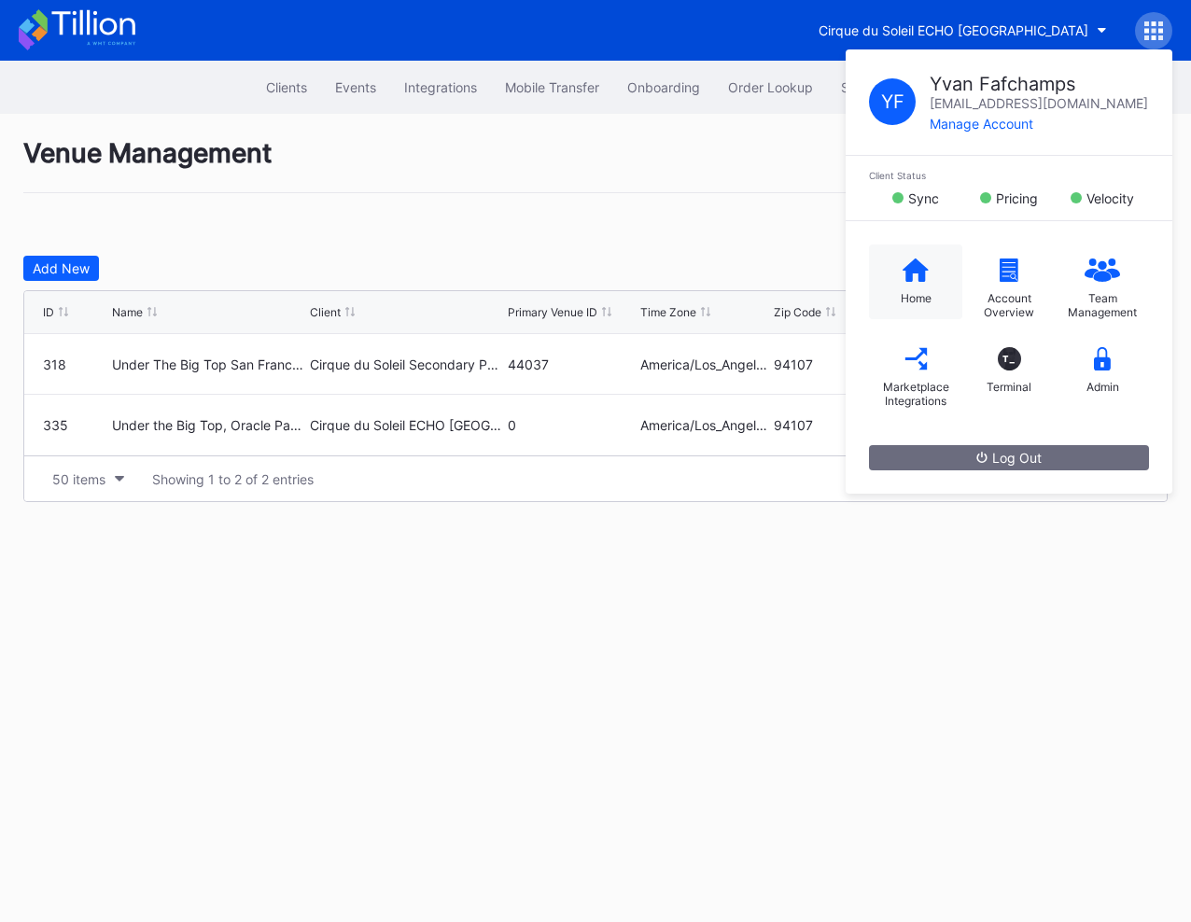
click at [909, 284] on div "Home" at bounding box center [915, 282] width 93 height 75
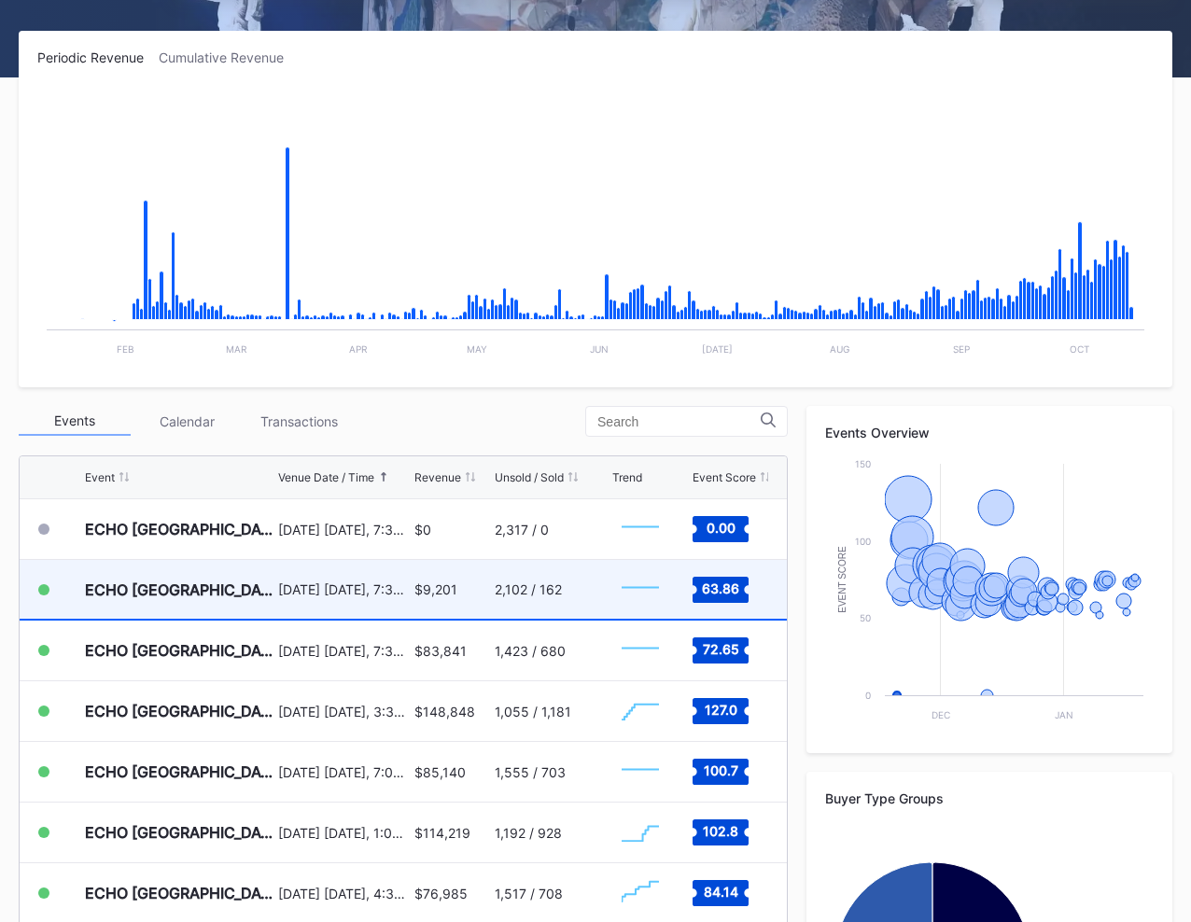
scroll to position [274, 0]
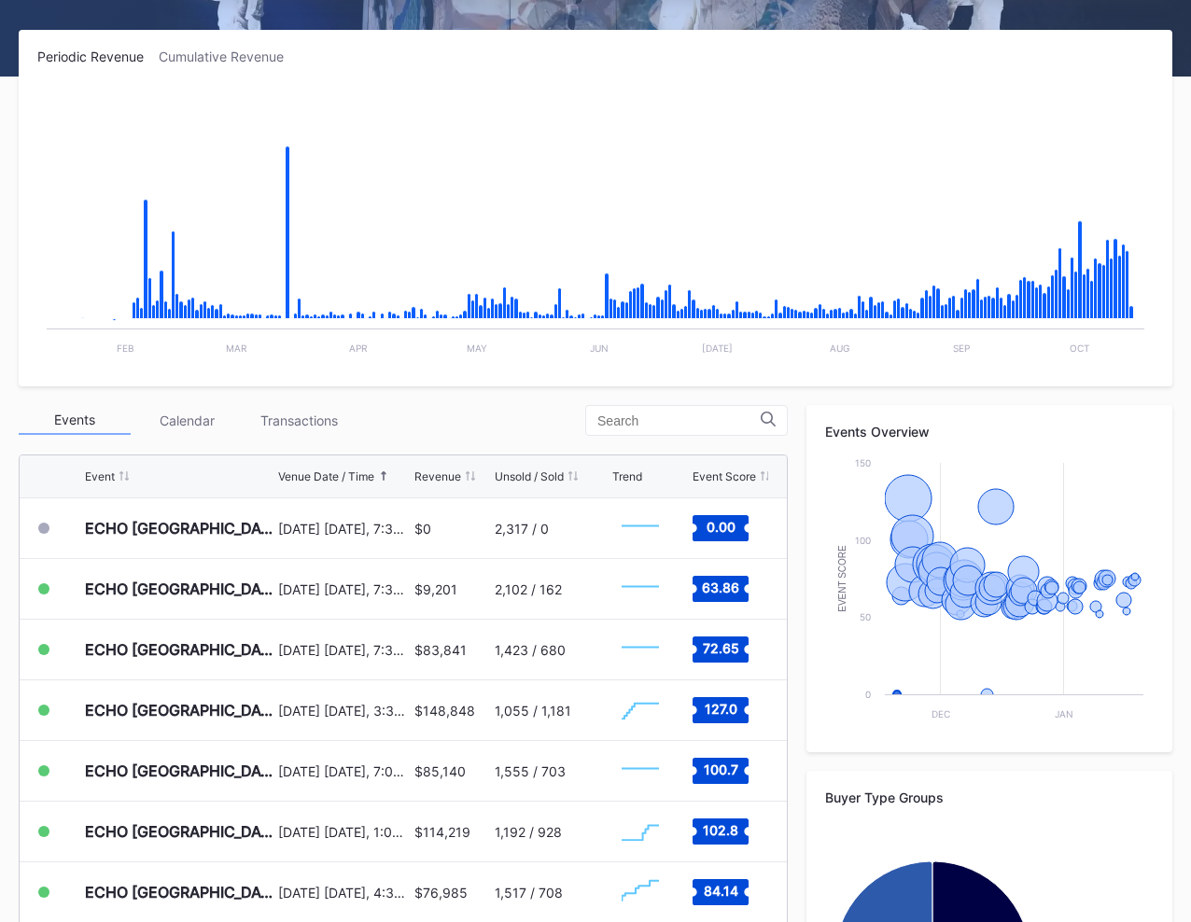
click at [643, 96] on rect "Chart title" at bounding box center [595, 228] width 1116 height 280
